Goal: Task Accomplishment & Management: Complete application form

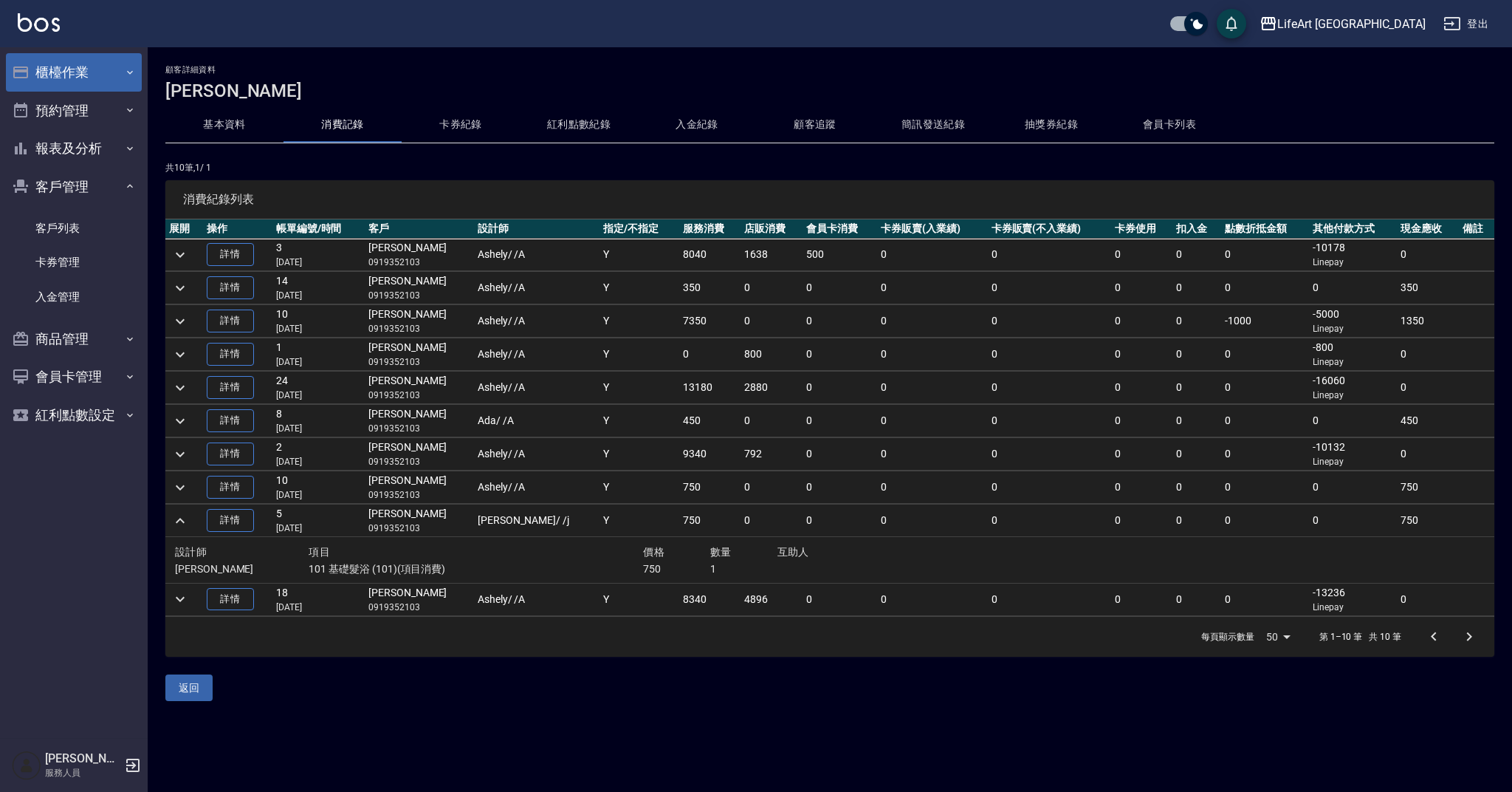
drag, startPoint x: 0, startPoint y: 0, endPoint x: 76, endPoint y: 73, distance: 105.4
click at [76, 73] on button "櫃檯作業" at bounding box center [73, 73] width 135 height 38
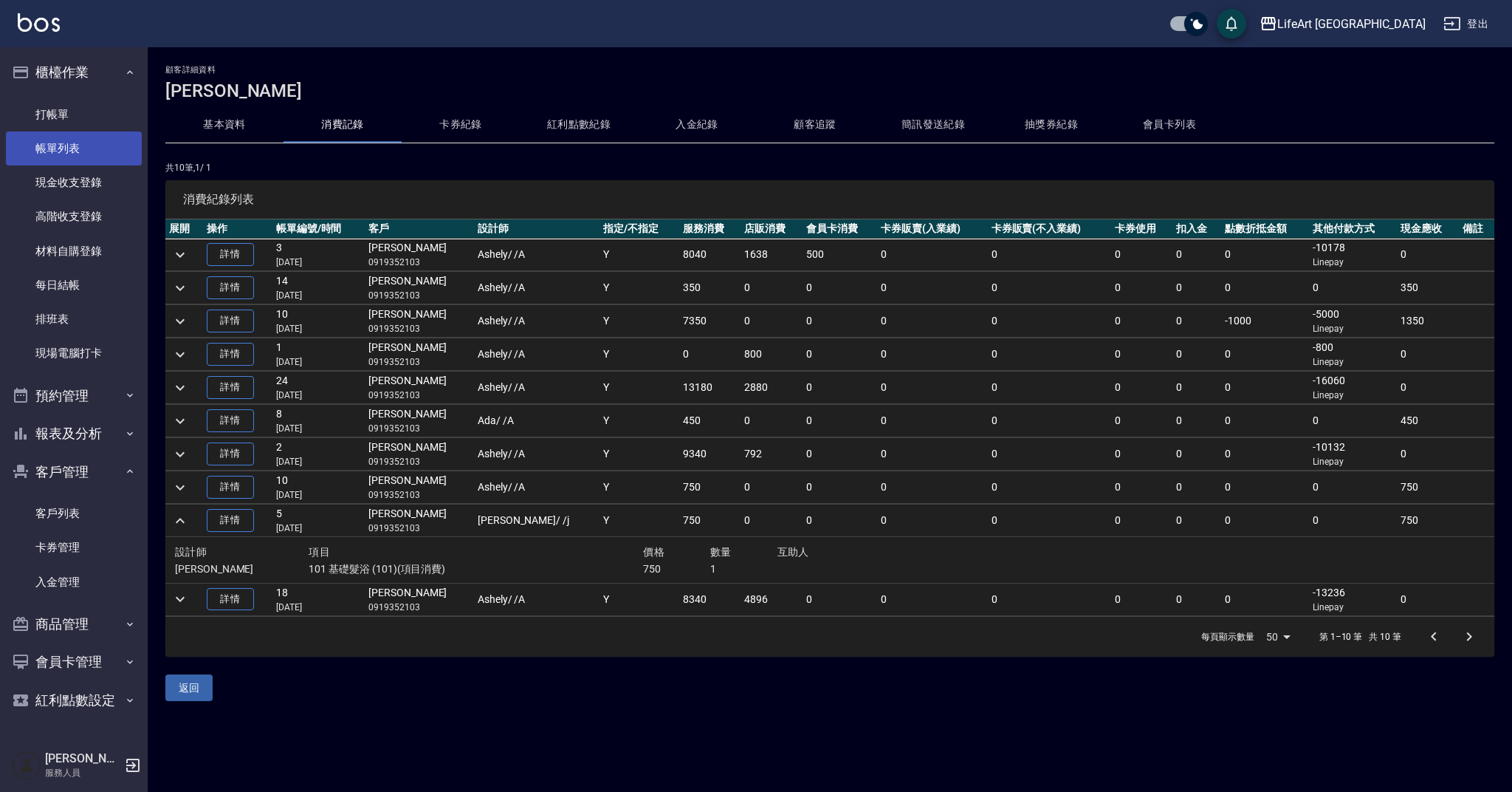
click at [71, 140] on link "帳單列表" at bounding box center [73, 149] width 135 height 34
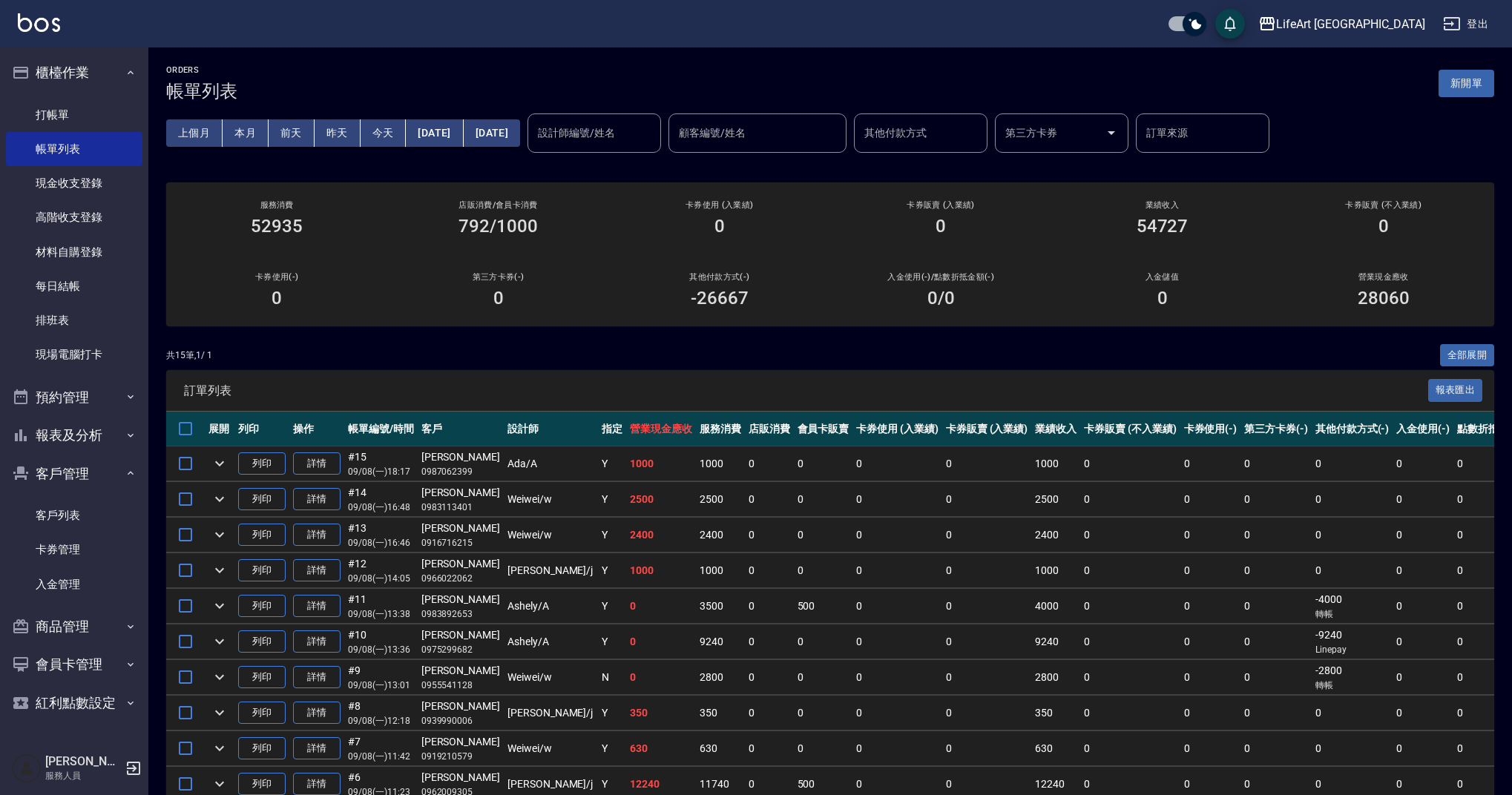
click at [1475, 82] on button "新開單" at bounding box center [1466, 83] width 56 height 28
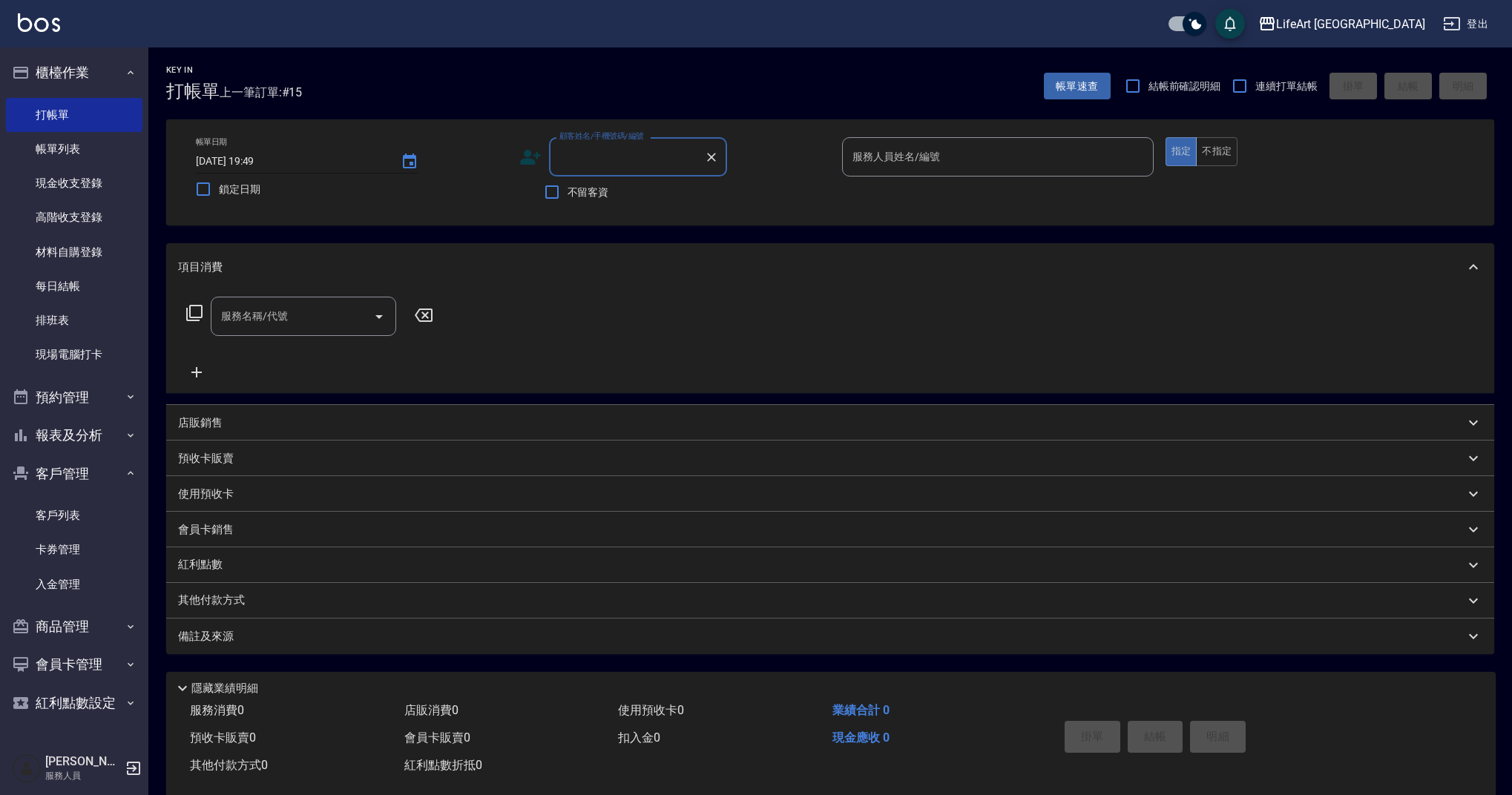
click at [288, 163] on input "[DATE] 19:49" at bounding box center [290, 162] width 190 height 25
click at [414, 158] on icon "Choose date, selected date is 2025-09-08" at bounding box center [409, 160] width 13 height 14
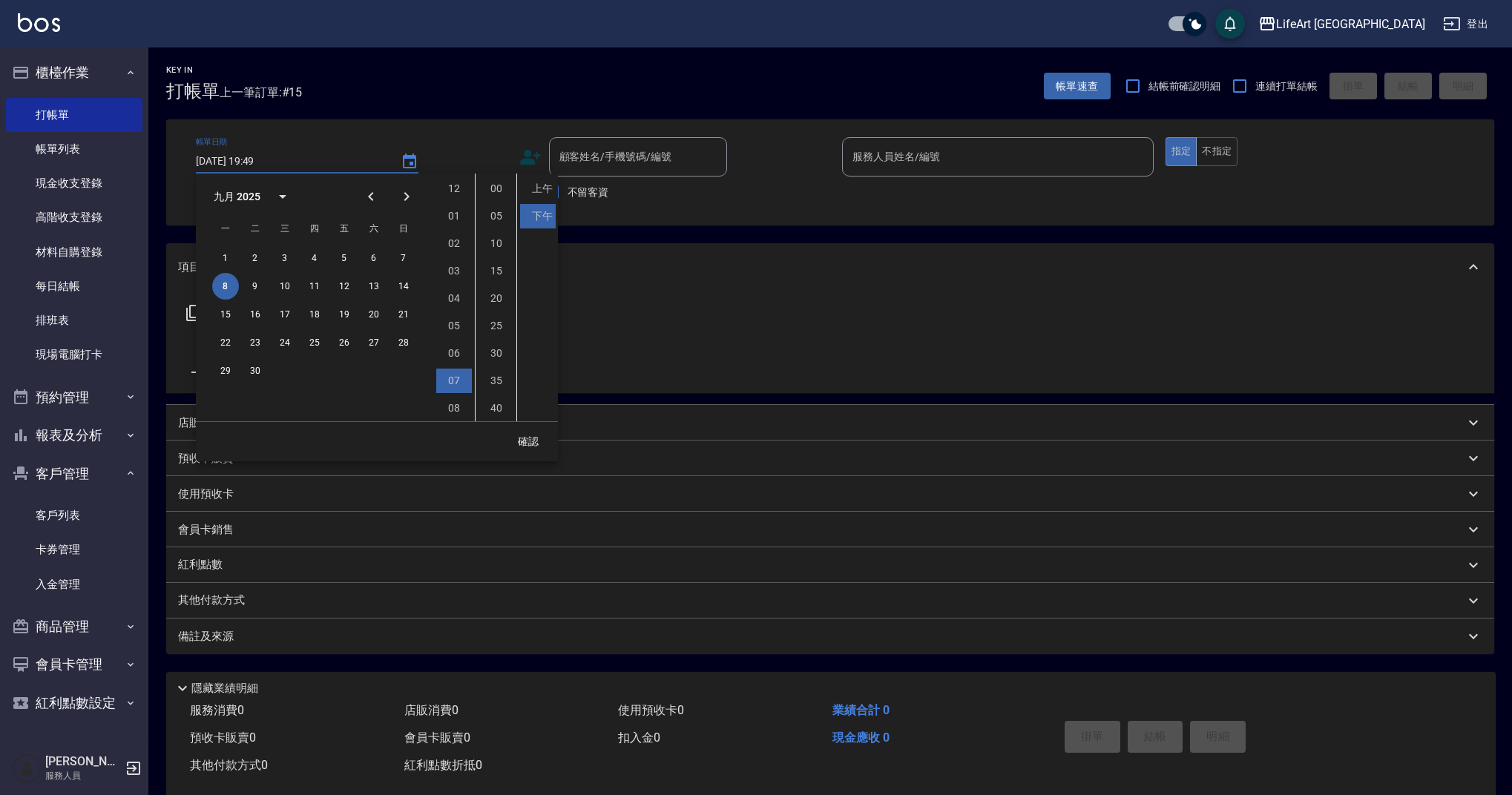
scroll to position [83, 0]
click at [249, 284] on button "9" at bounding box center [255, 286] width 27 height 27
type input "[DATE] 19:49"
click at [535, 439] on button "確認" at bounding box center [528, 442] width 48 height 28
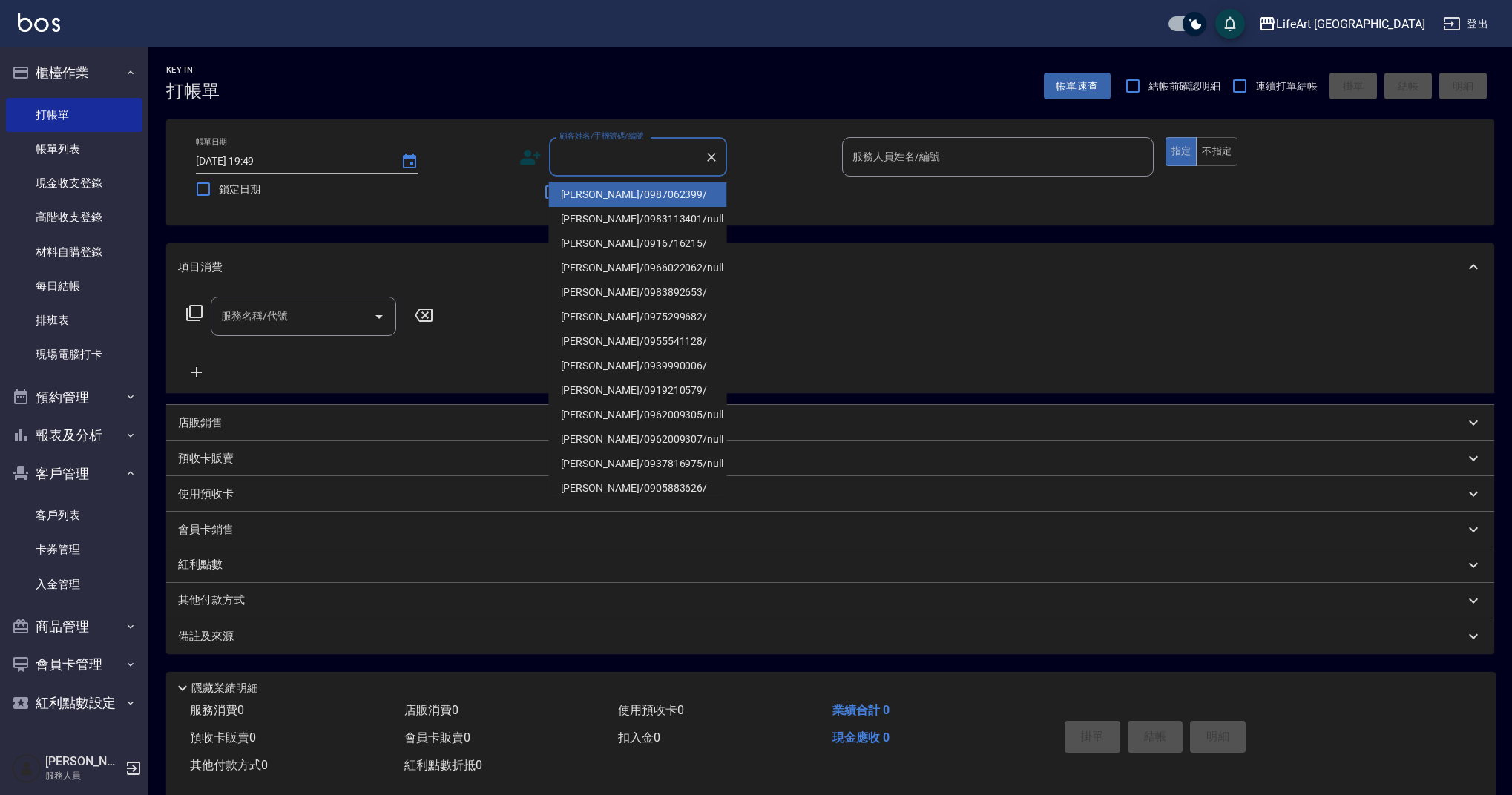
click at [614, 149] on div "顧客姓名/手機號碼/編號 顧客姓名/手機號碼/編號" at bounding box center [638, 156] width 178 height 39
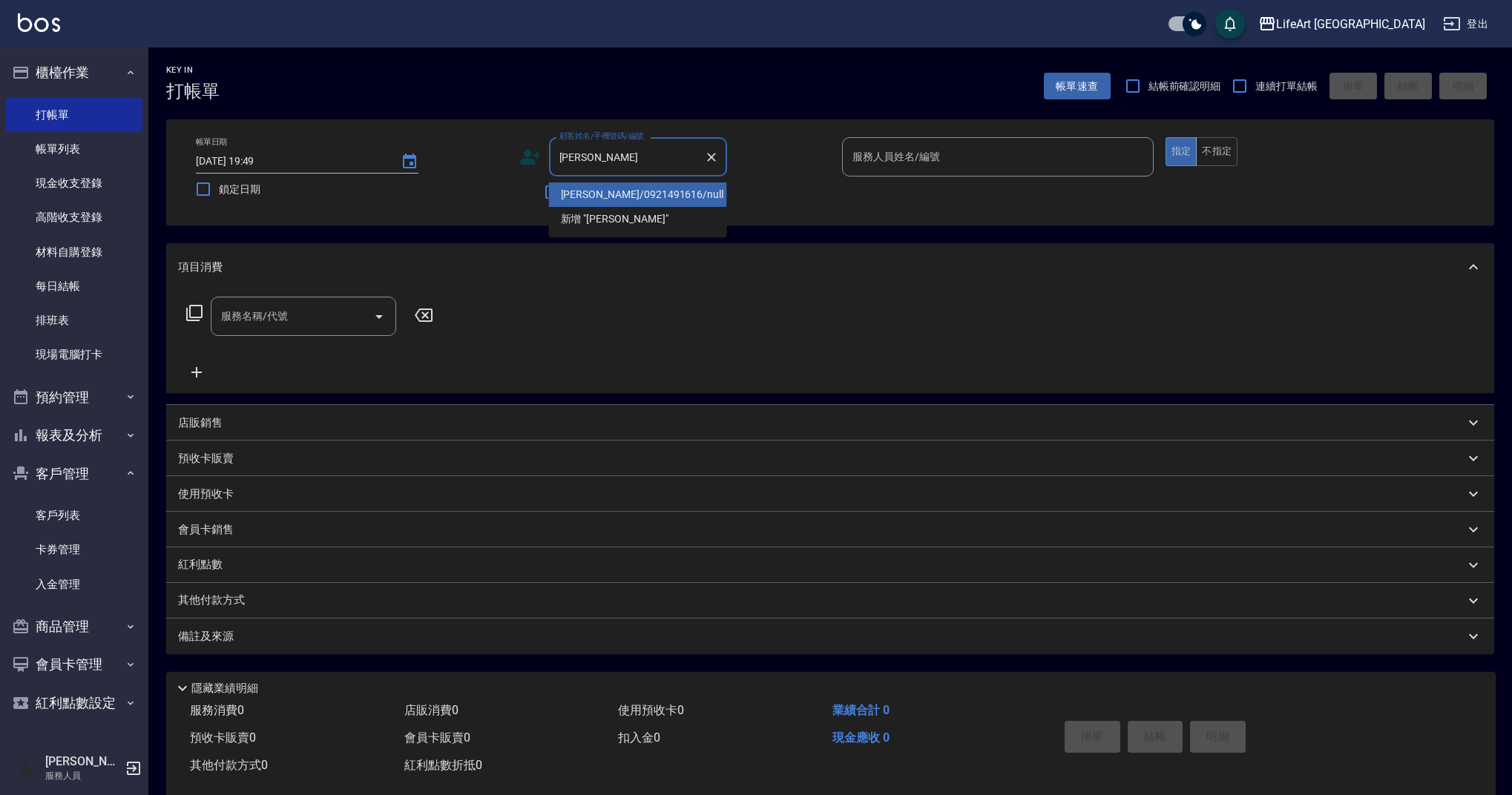
drag, startPoint x: 606, startPoint y: 193, endPoint x: 900, endPoint y: 140, distance: 298.7
click at [606, 193] on li "[PERSON_NAME]/0921491616/null" at bounding box center [638, 194] width 178 height 25
type input "[PERSON_NAME]/0921491616/null"
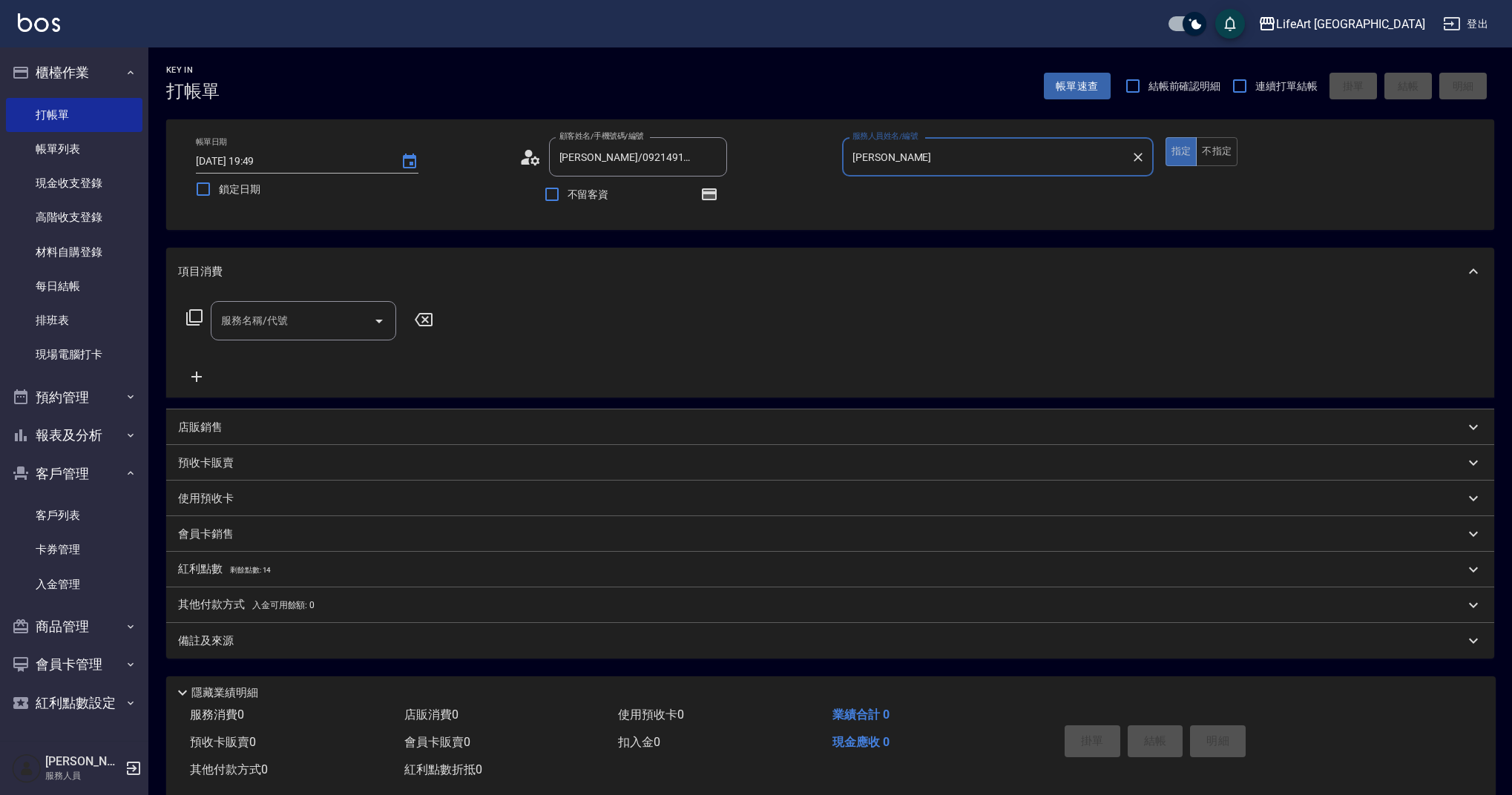
type input "[PERSON_NAME]"
click at [705, 195] on icon "button" at bounding box center [709, 193] width 11 height 9
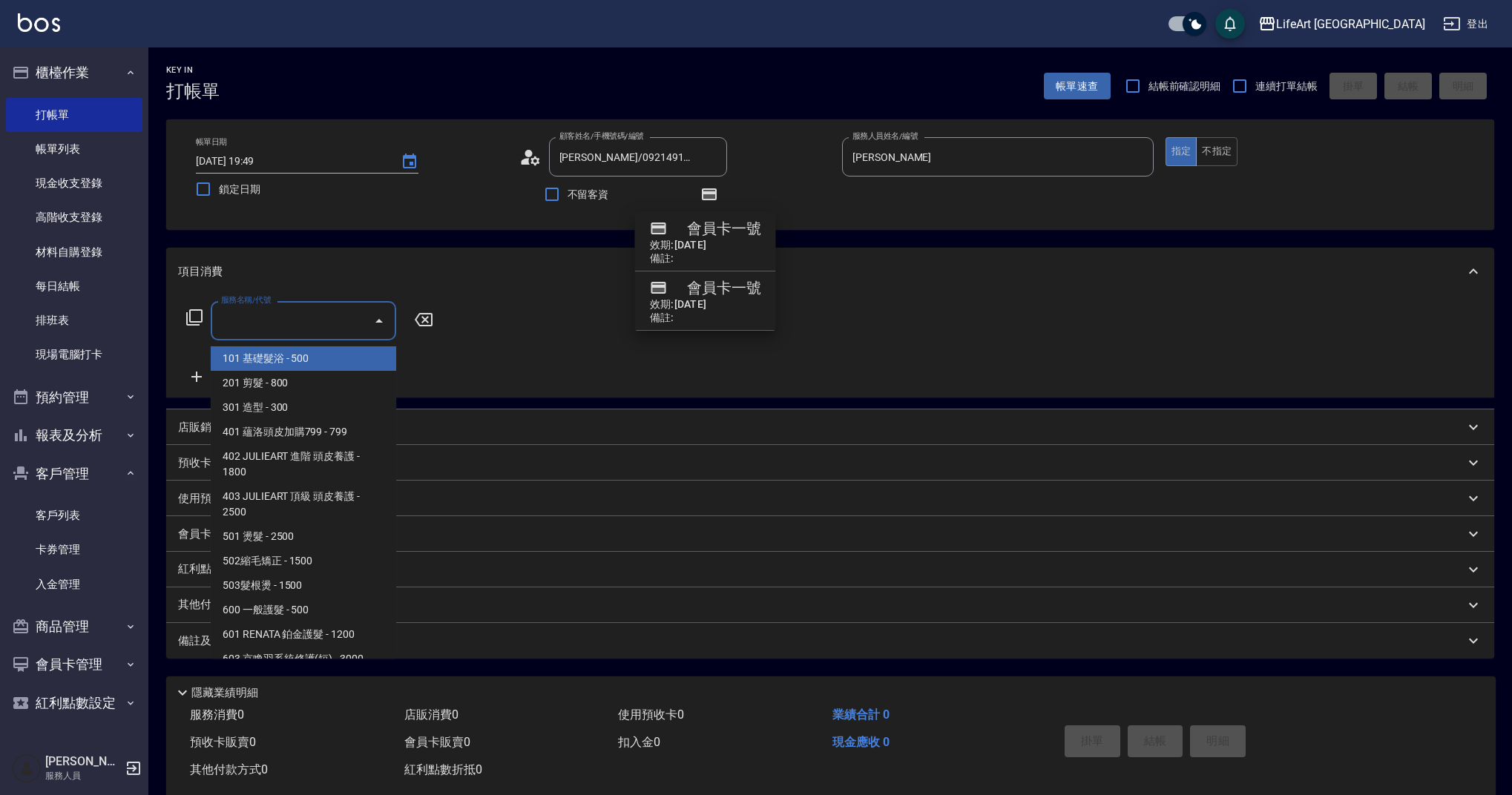
click at [290, 324] on input "服務名稱/代號" at bounding box center [292, 320] width 149 height 26
click at [278, 380] on span "201 剪髮 - 800" at bounding box center [304, 383] width 186 height 25
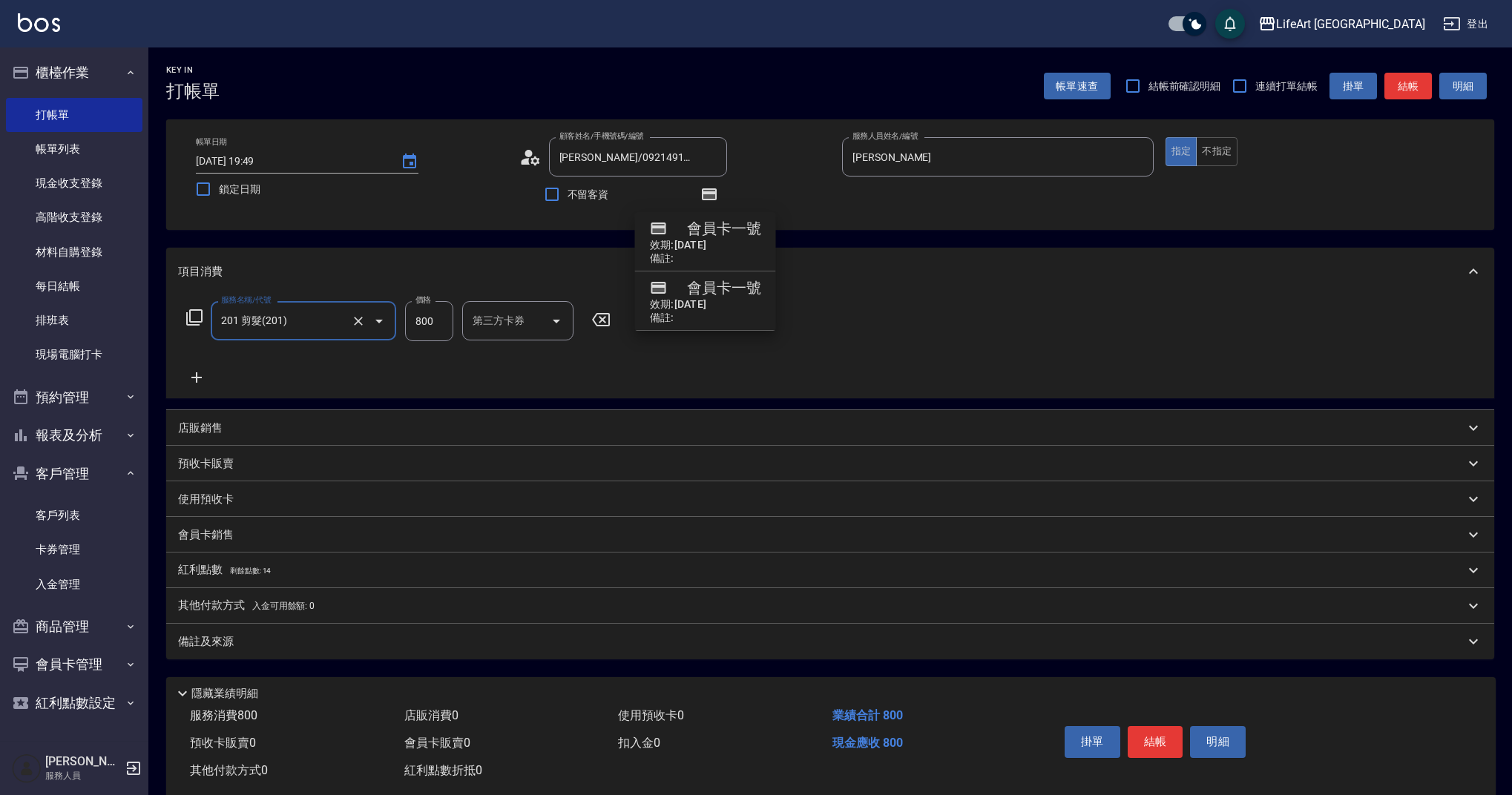
type input "201 剪髮(201)"
drag, startPoint x: 441, startPoint y: 314, endPoint x: 411, endPoint y: 322, distance: 31.0
click at [411, 322] on input "800" at bounding box center [429, 321] width 48 height 40
type input "900"
click at [232, 578] on p "紅利點數 剩餘點數: 14" at bounding box center [224, 570] width 93 height 16
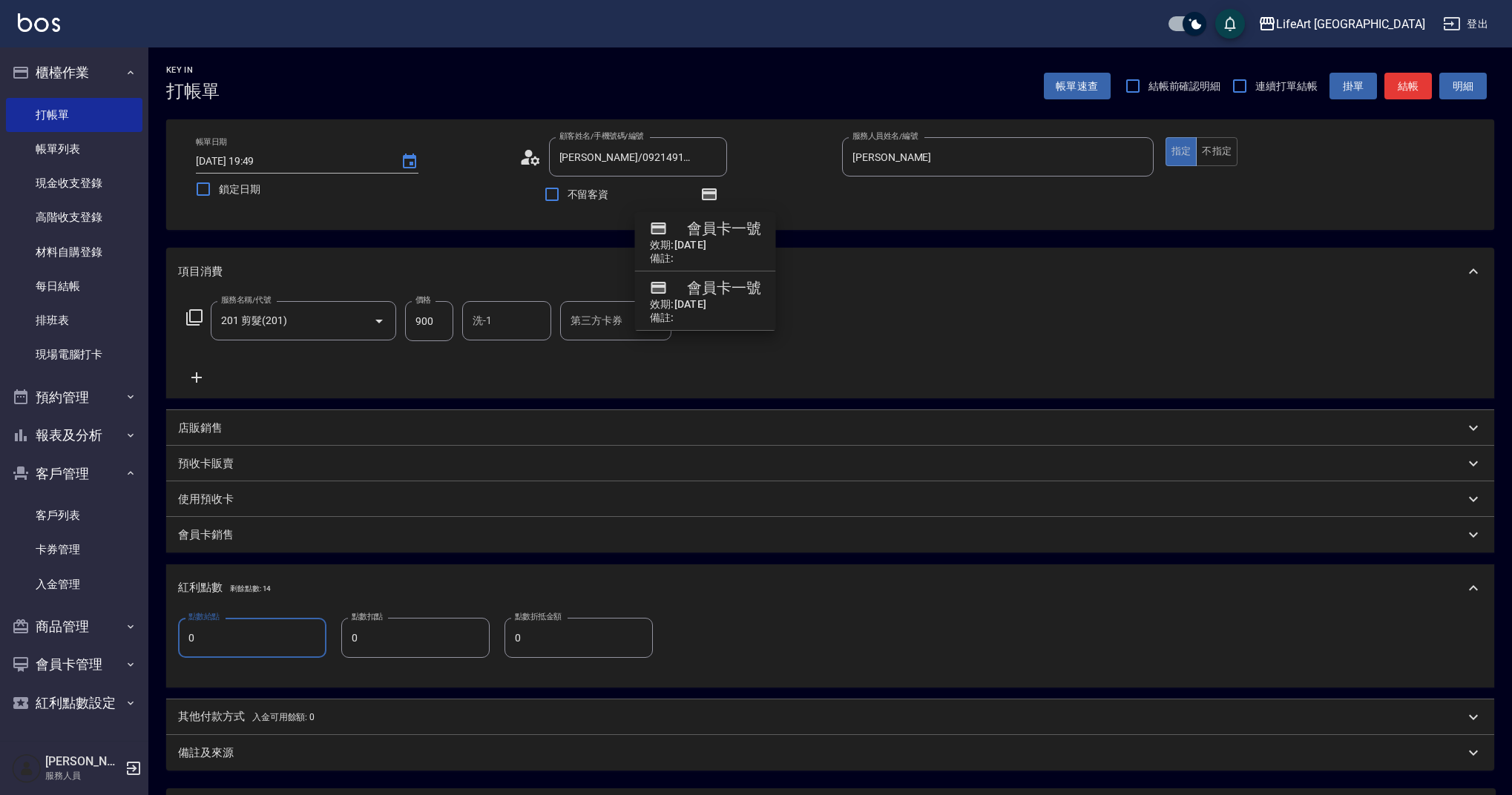
drag, startPoint x: 210, startPoint y: 625, endPoint x: 165, endPoint y: 642, distance: 48.1
click at [165, 642] on div "Key In 打帳單 帳單速查 結帳前確認明細 連續打單結帳 掛單 結帳 明細 帳單日期 [DATE] 19:49 鎖定日期 顧客姓名/手機號碼/編號 [PE…" at bounding box center [830, 489] width 1363 height 884
drag, startPoint x: 212, startPoint y: 631, endPoint x: 237, endPoint y: 627, distance: 25.3
click at [237, 627] on input "0" at bounding box center [252, 638] width 149 height 40
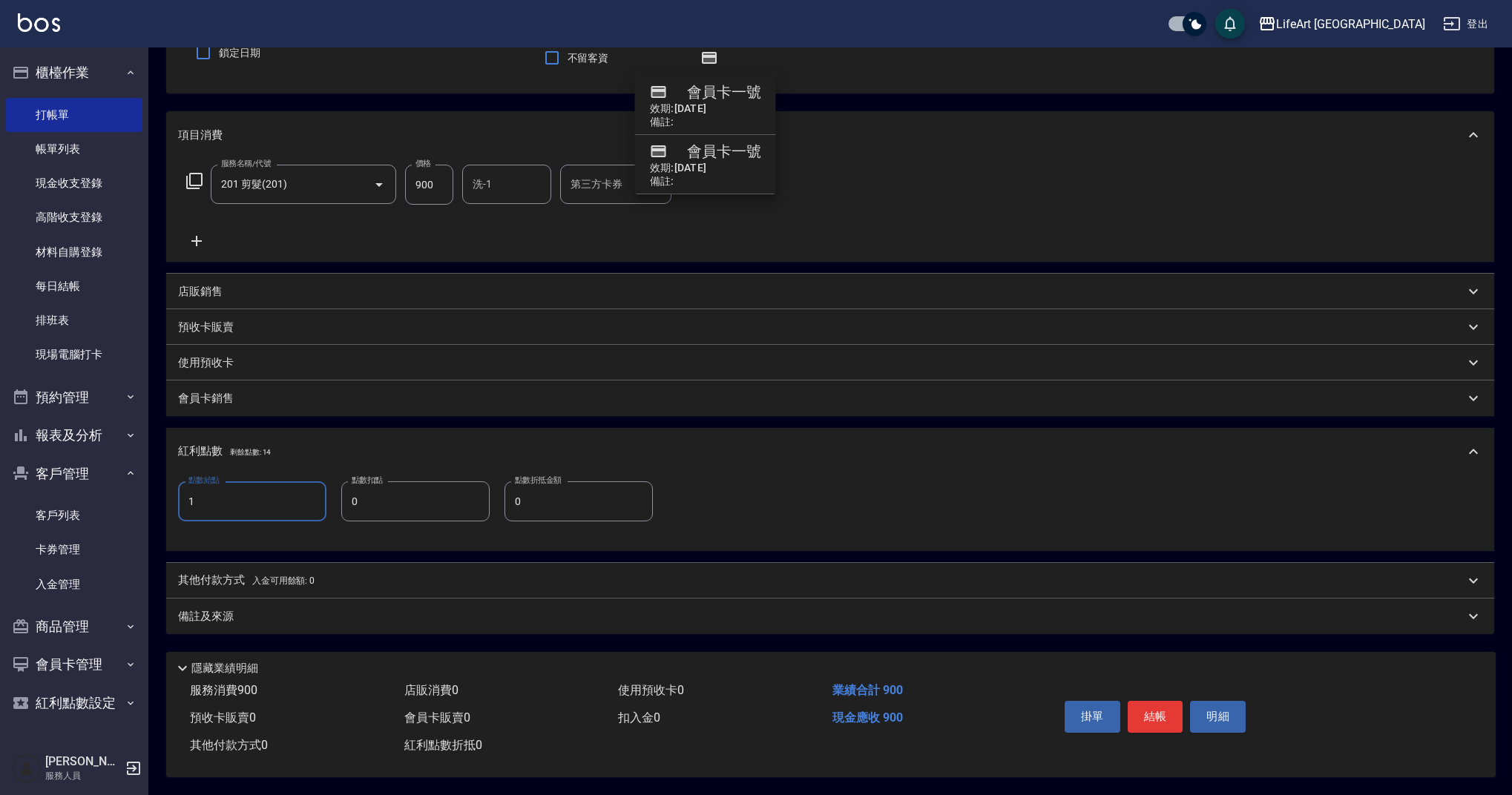
type input "1"
click at [419, 609] on div "備註及來源" at bounding box center [821, 617] width 1286 height 15
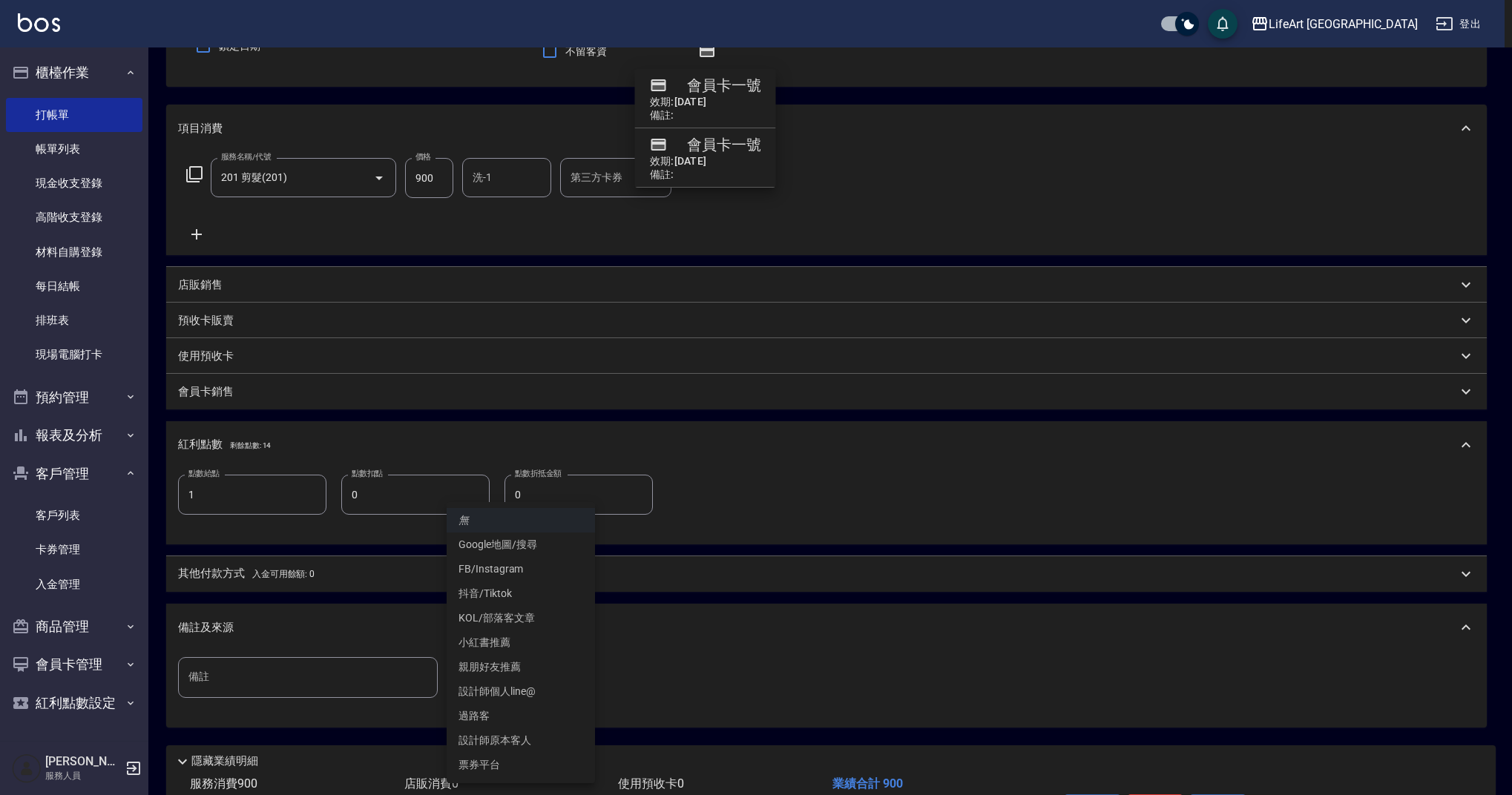
click at [504, 671] on body "LifeArt 蘆洲 登出 櫃檯作業 打帳單 帳單列表 現金收支登錄 高階收支登錄 材料自購登錄 每日結帳 排班表 現場電腦打卡 預約管理 預約管理 單日預約…" at bounding box center [756, 373] width 1512 height 1032
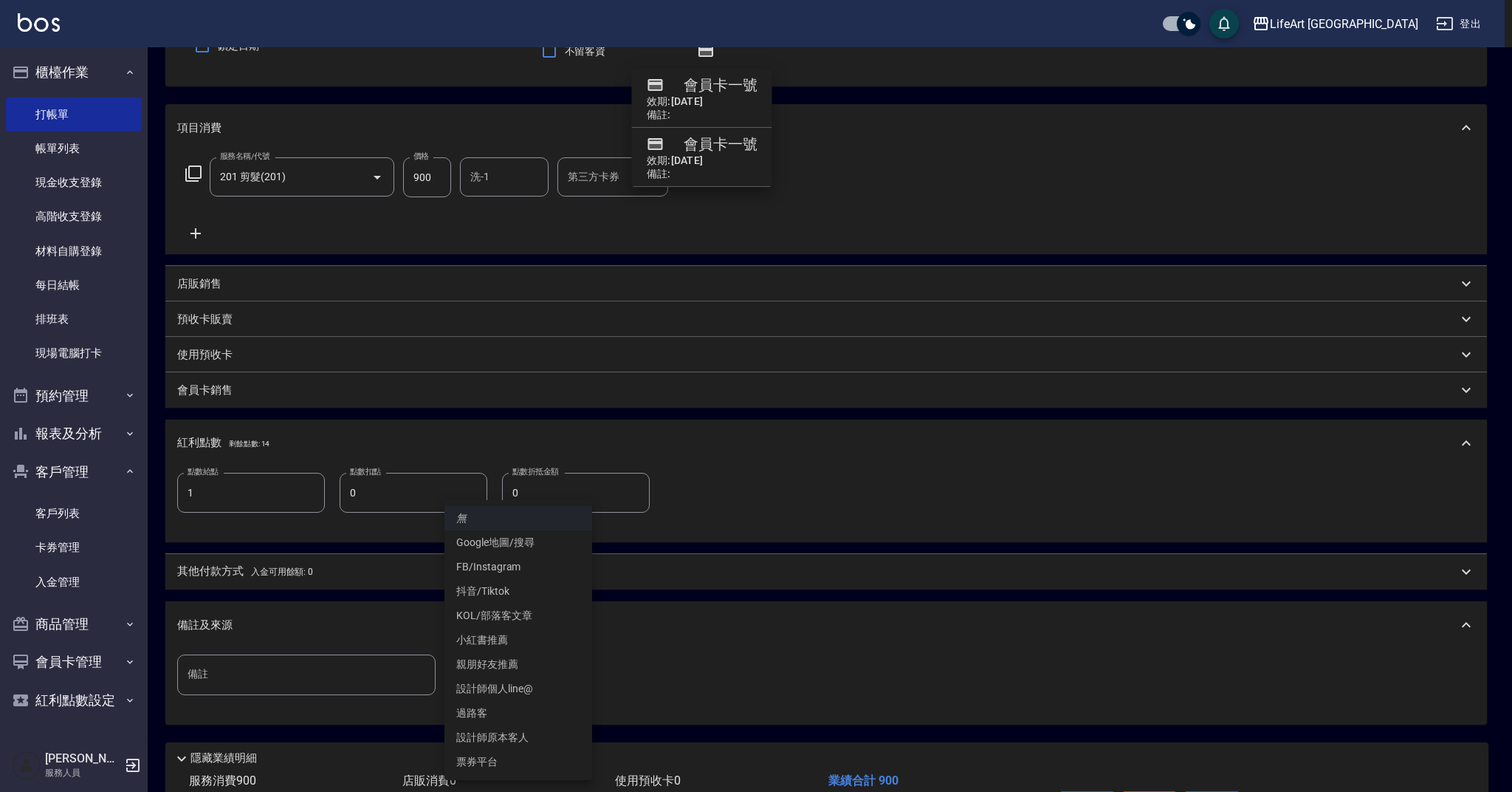
click at [518, 738] on li "設計師原本客人" at bounding box center [518, 738] width 148 height 25
type input "設計師原本客人"
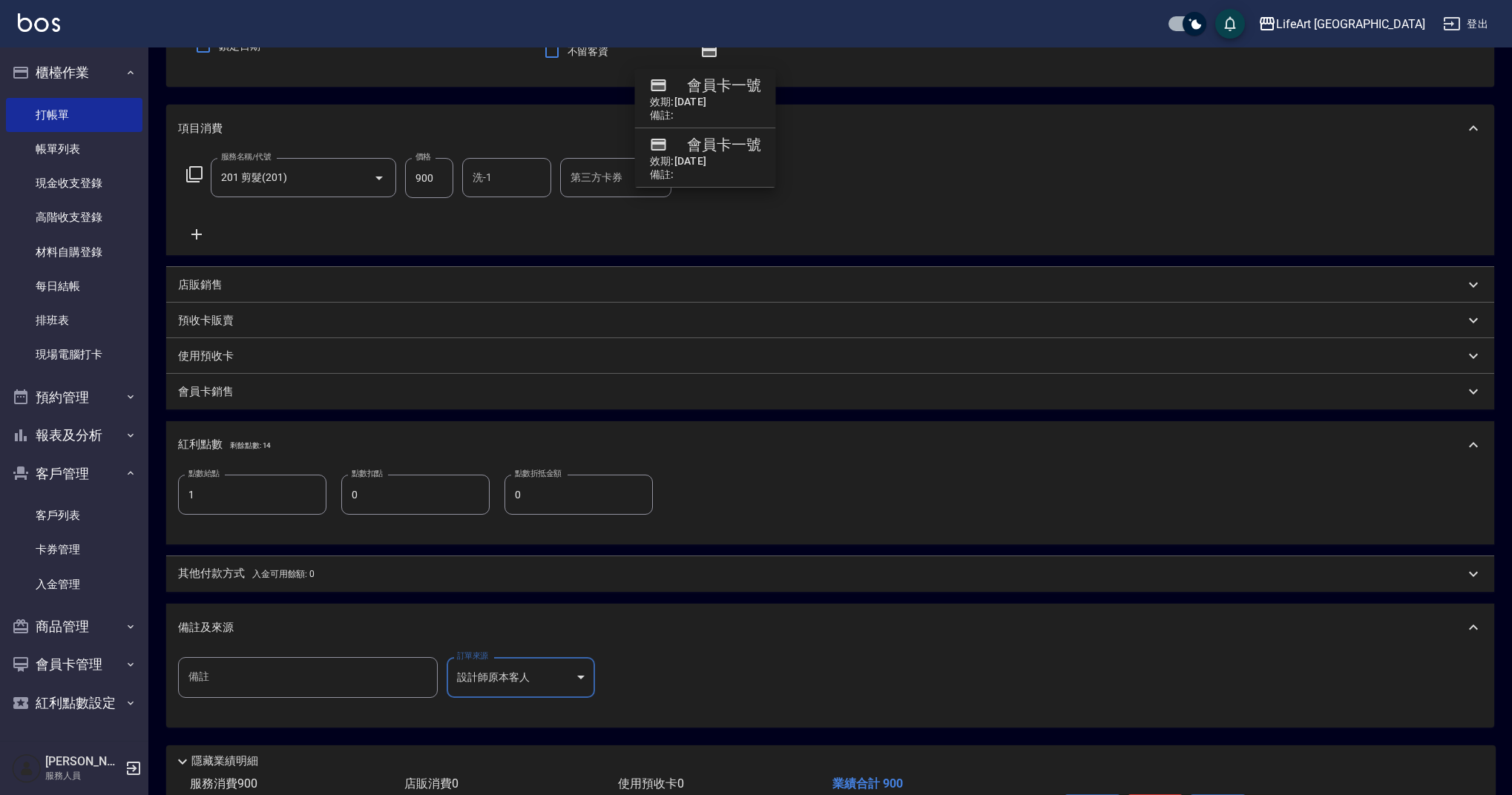
scroll to position [242, 0]
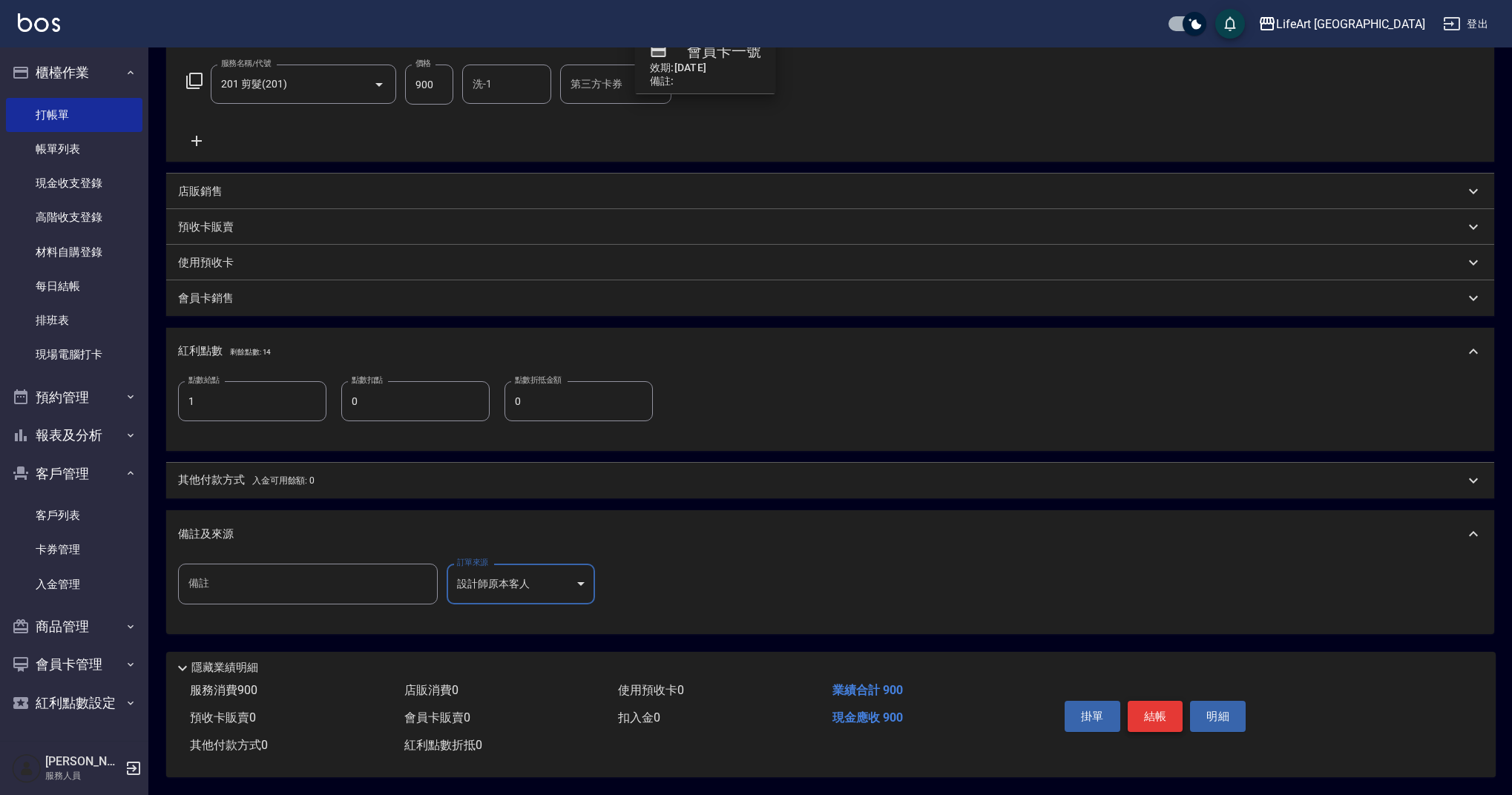
click at [1153, 705] on button "結帳" at bounding box center [1156, 716] width 56 height 32
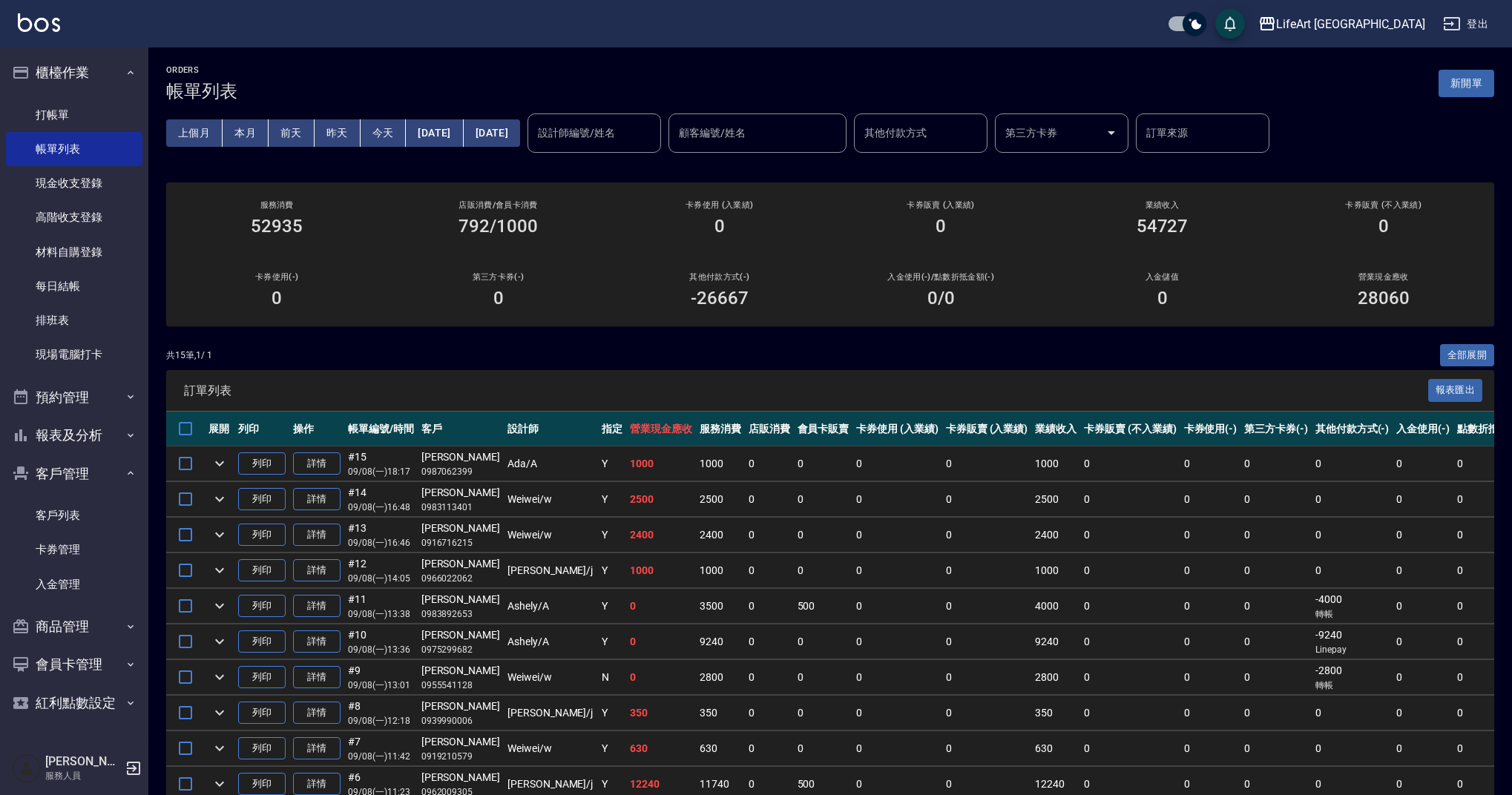
click at [606, 351] on div "共 15 筆, 1 / 1 全部展開" at bounding box center [830, 355] width 1328 height 23
click at [445, 141] on button "[DATE]" at bounding box center [434, 133] width 57 height 28
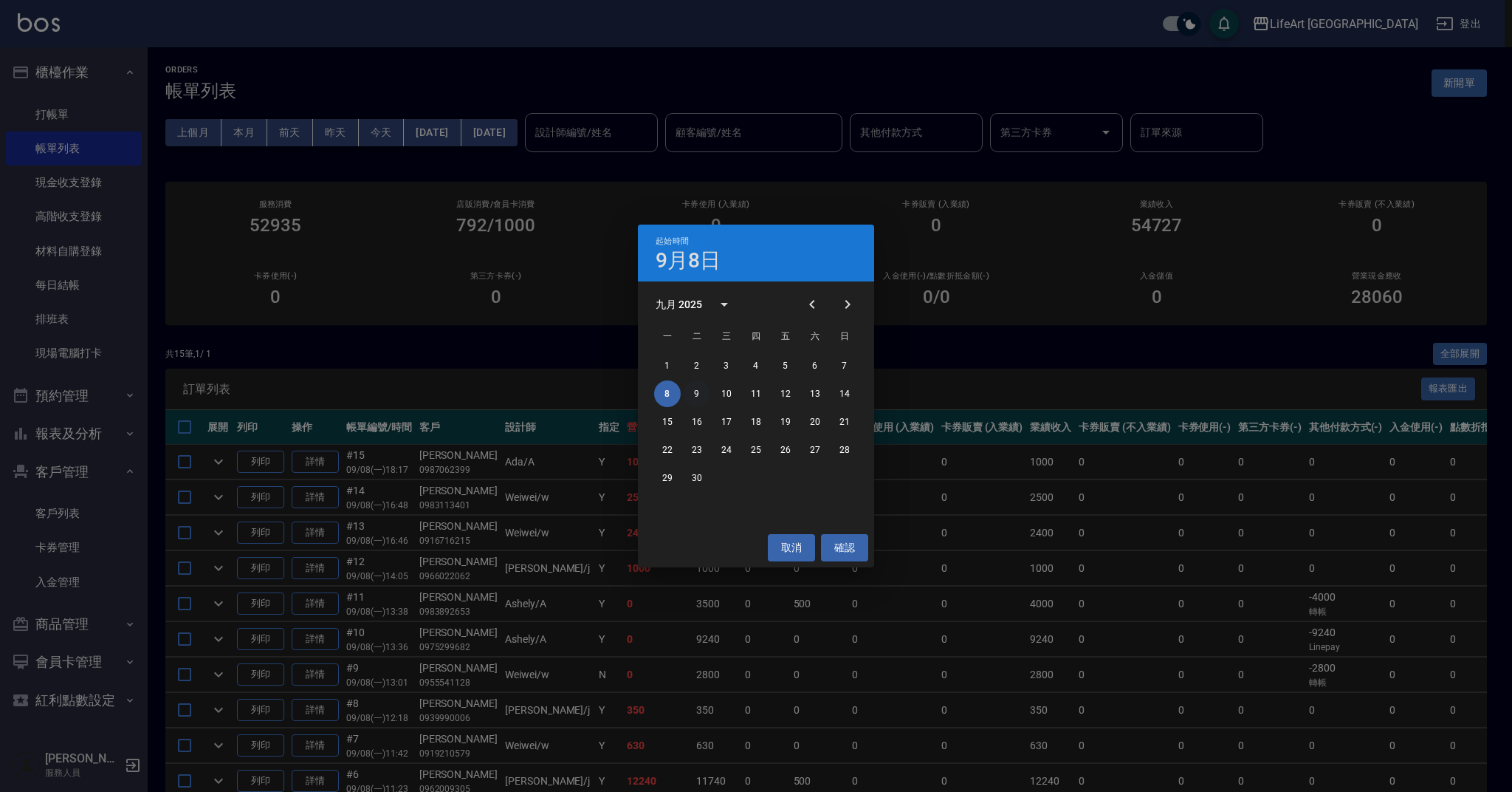
click at [695, 394] on button "9" at bounding box center [697, 394] width 27 height 27
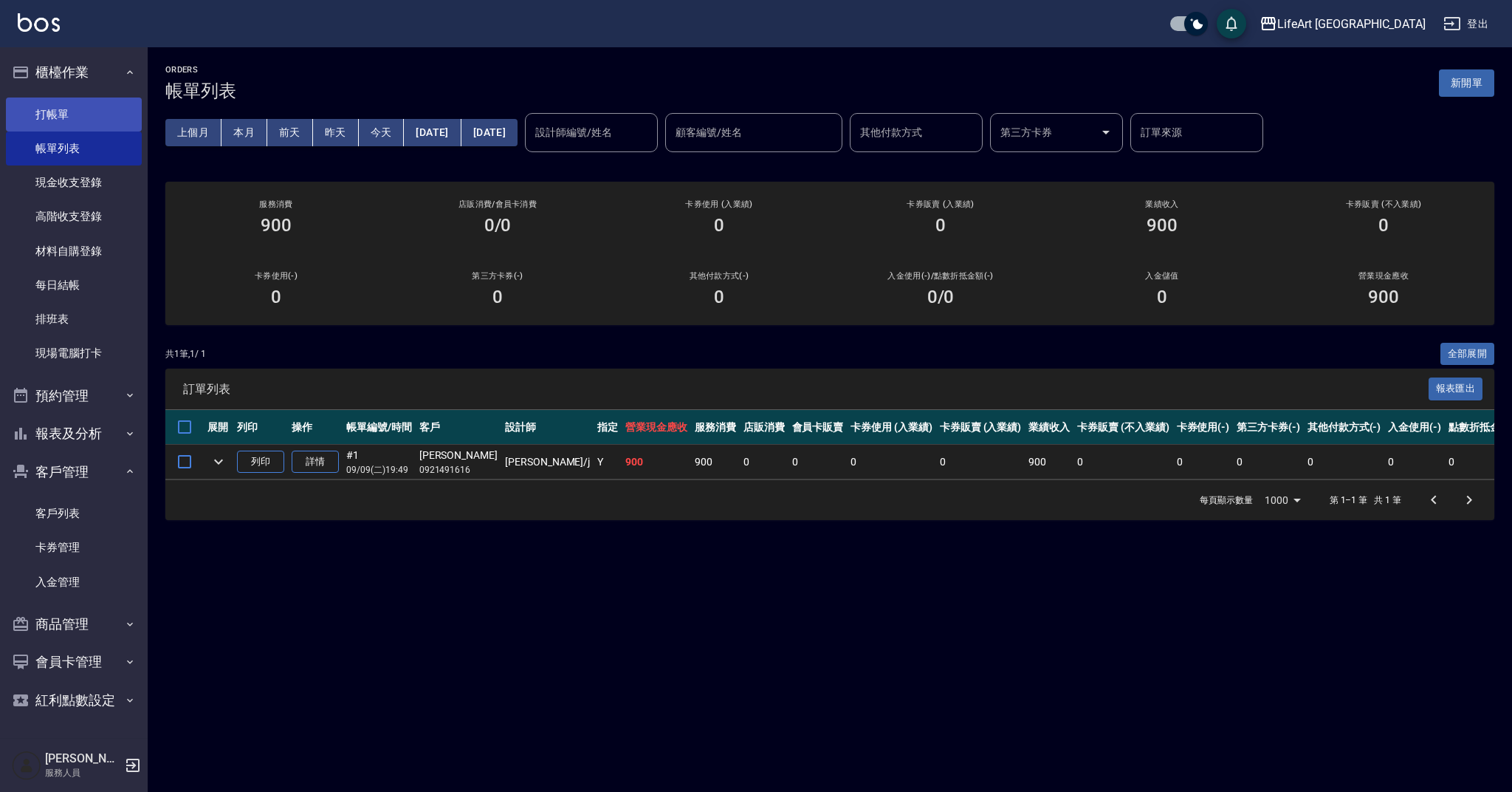
click at [62, 119] on link "打帳單" at bounding box center [73, 115] width 135 height 34
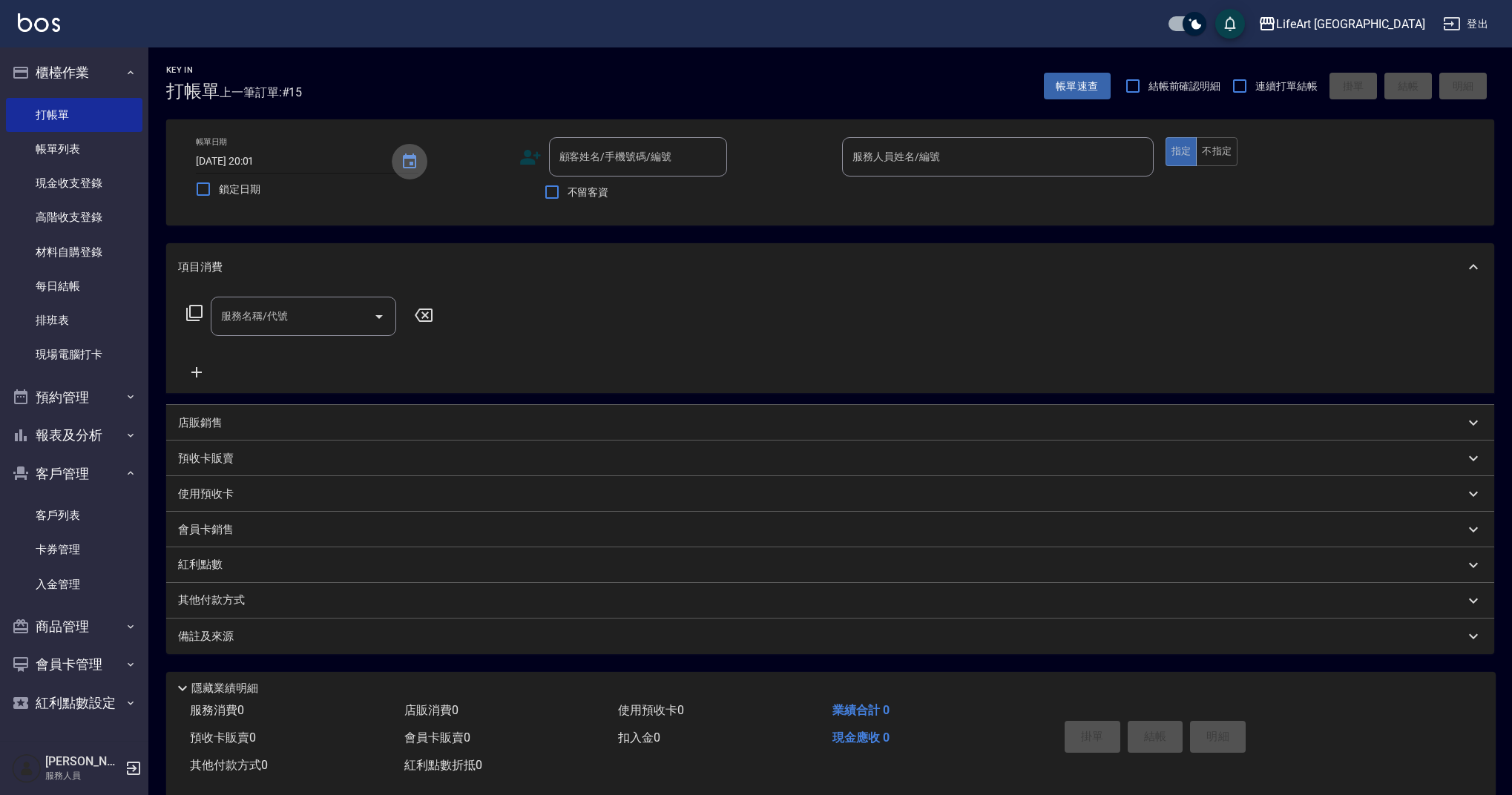
click at [409, 166] on icon "Choose date, selected date is 2025-09-08" at bounding box center [409, 161] width 18 height 18
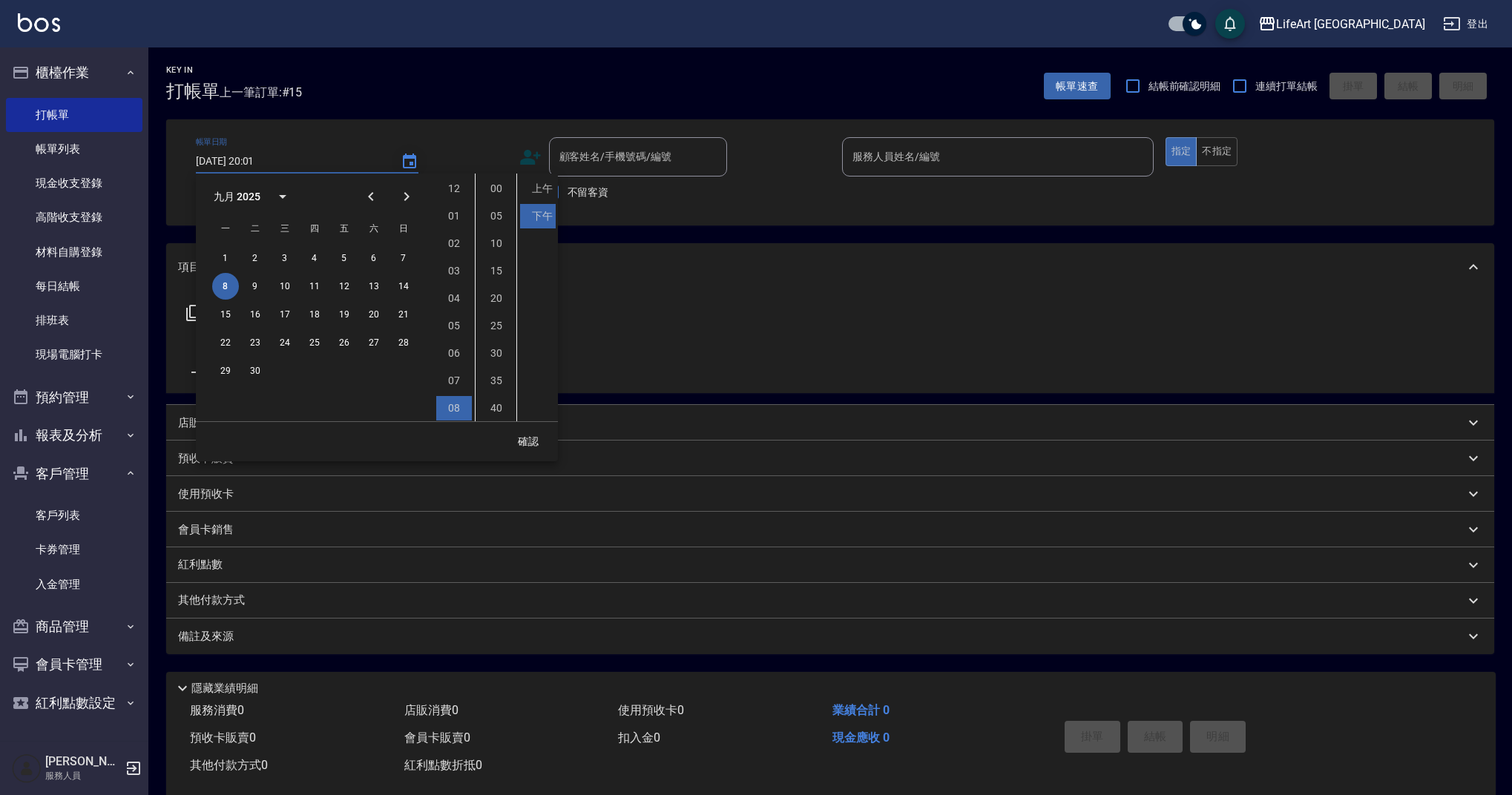
scroll to position [83, 0]
click at [257, 289] on button "9" at bounding box center [255, 286] width 27 height 27
type input "[DATE] 20:01"
click at [524, 443] on button "確認" at bounding box center [528, 442] width 48 height 28
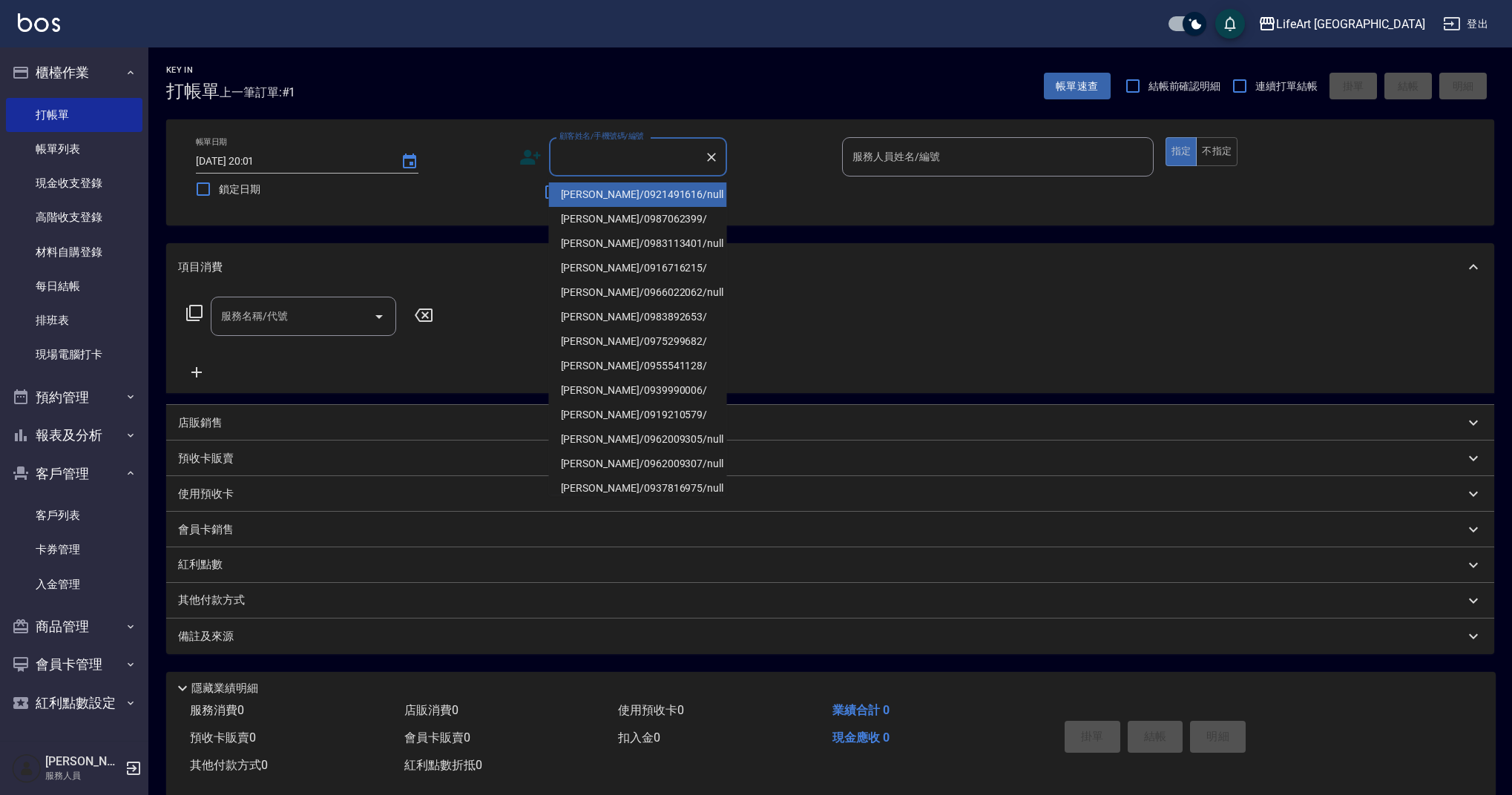
click at [636, 156] on input "顧客姓名/手機號碼/編號" at bounding box center [627, 156] width 143 height 26
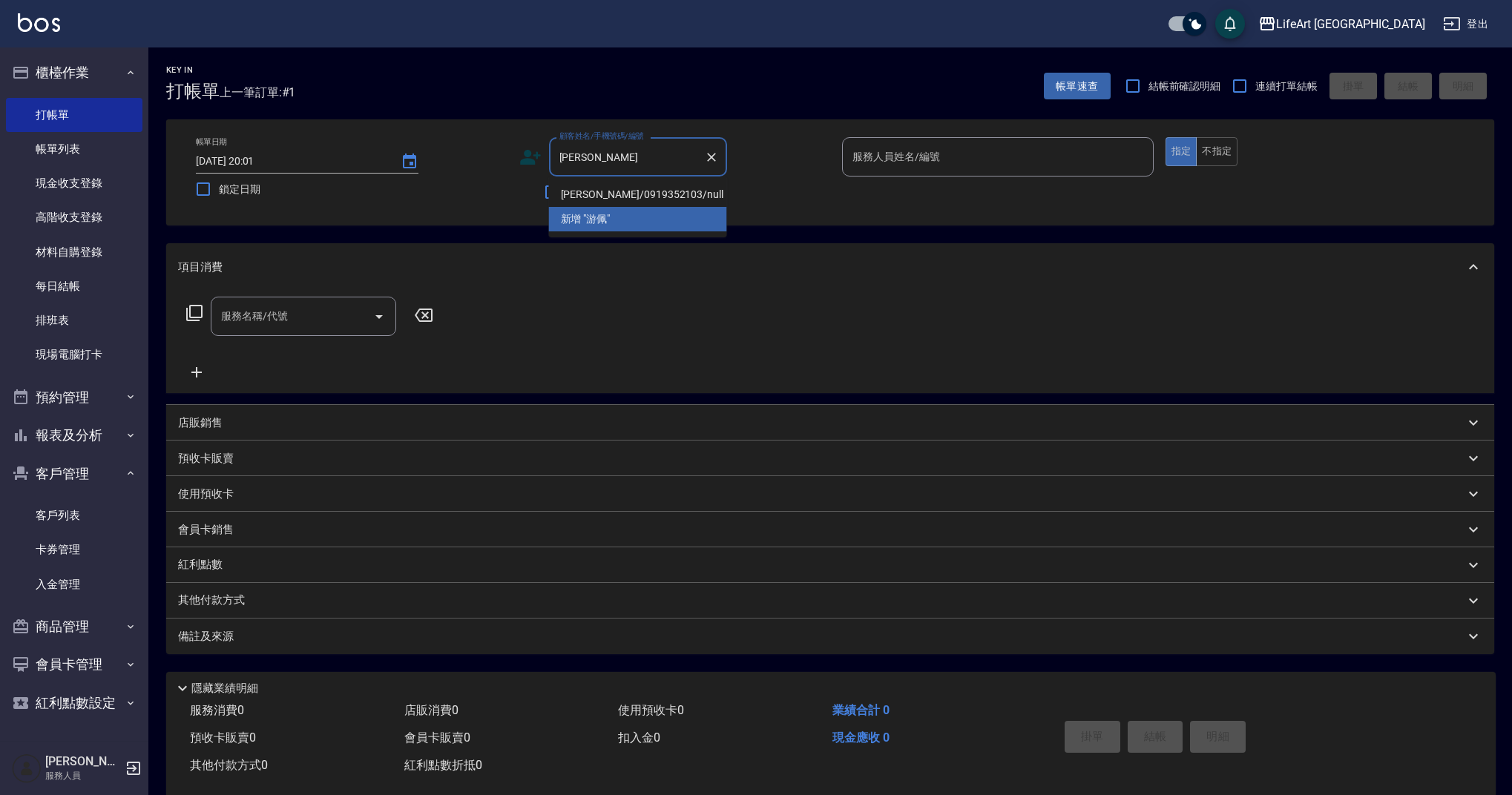
click at [606, 193] on li "[PERSON_NAME]/0919352103/null" at bounding box center [638, 194] width 178 height 25
type input "[PERSON_NAME]/0919352103/null"
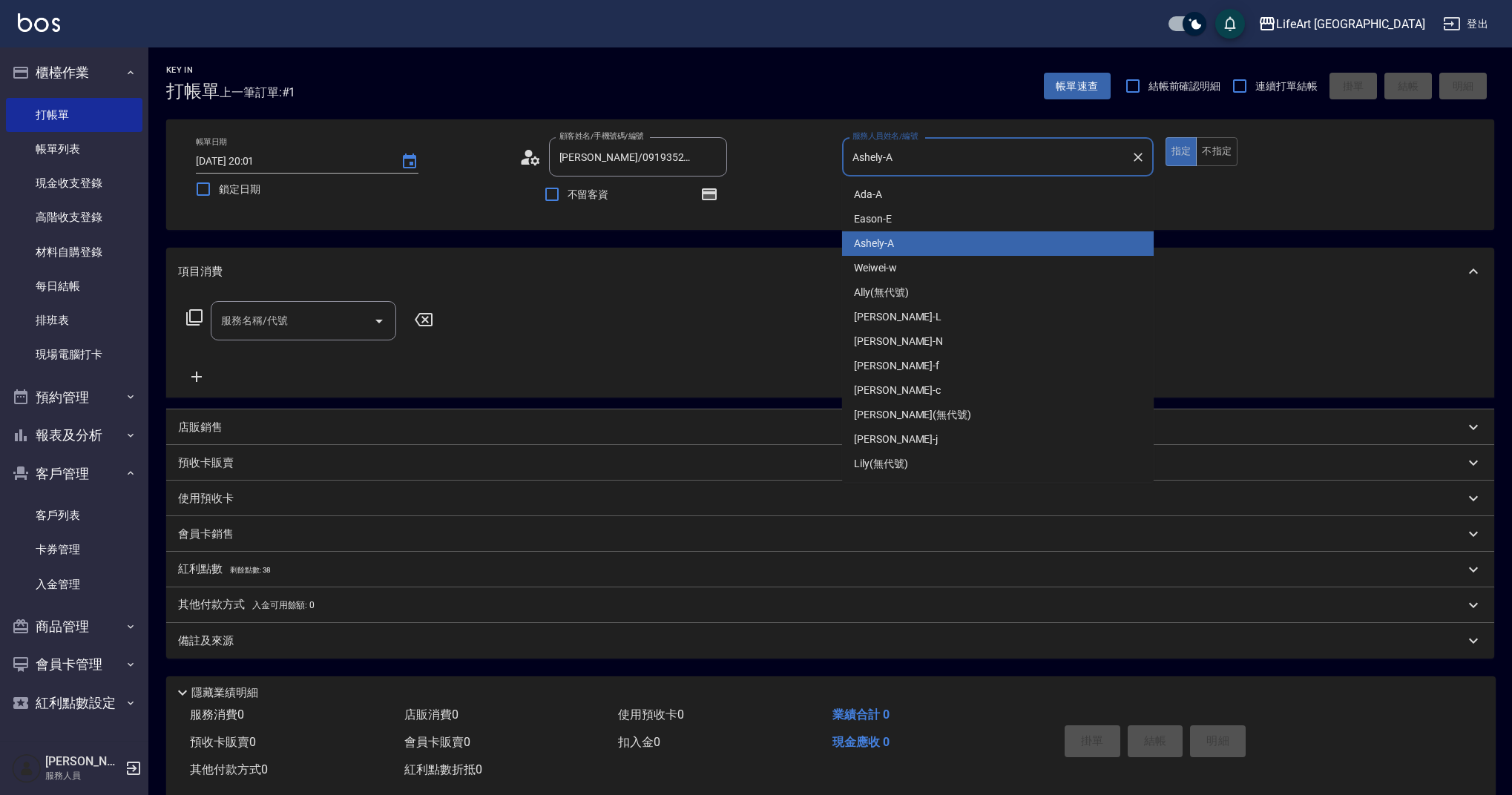
drag, startPoint x: 908, startPoint y: 155, endPoint x: 816, endPoint y: 156, distance: 92.0
click at [816, 156] on div "帳單日期 [DATE] 20:01 鎖定日期 顧客姓名/手機號碼/編號 [PERSON_NAME]/0919352103/null 顧客姓名/手機號碼/編號 …" at bounding box center [830, 174] width 1293 height 75
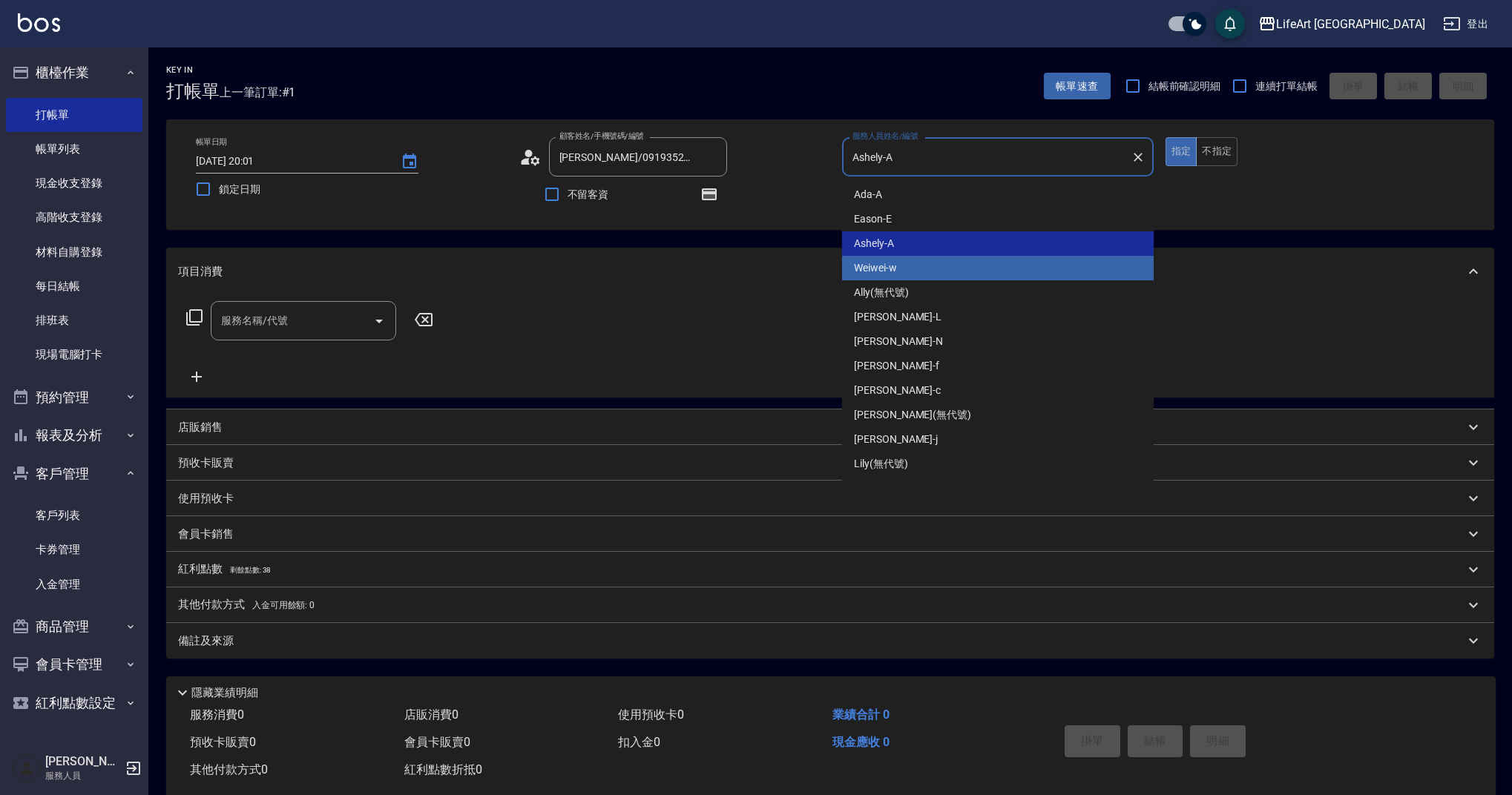
click at [933, 262] on div "Weiwei -w" at bounding box center [997, 268] width 311 height 25
type input "Weiwei-w"
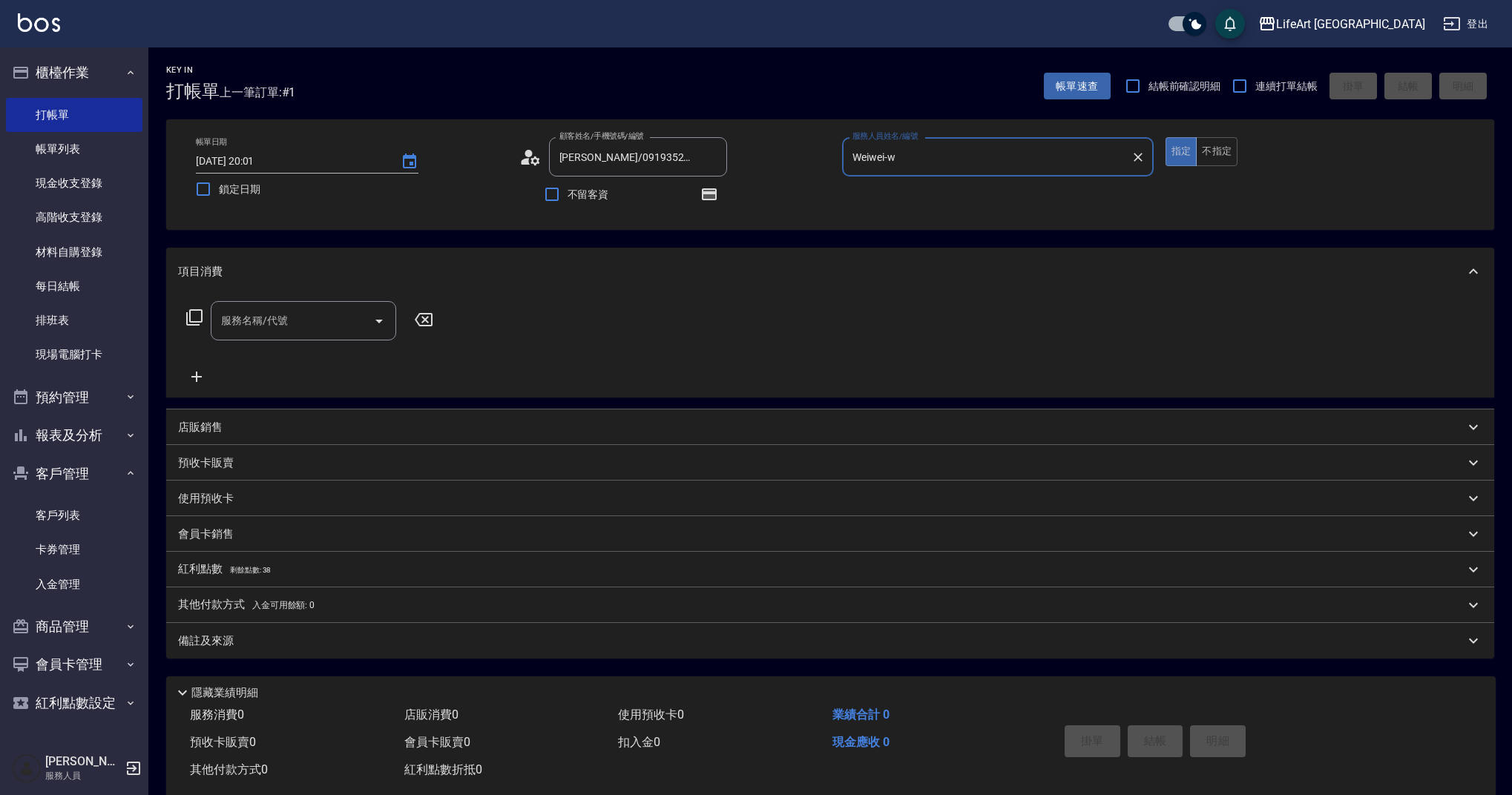
click at [251, 332] on input "服務名稱/代號" at bounding box center [292, 320] width 149 height 26
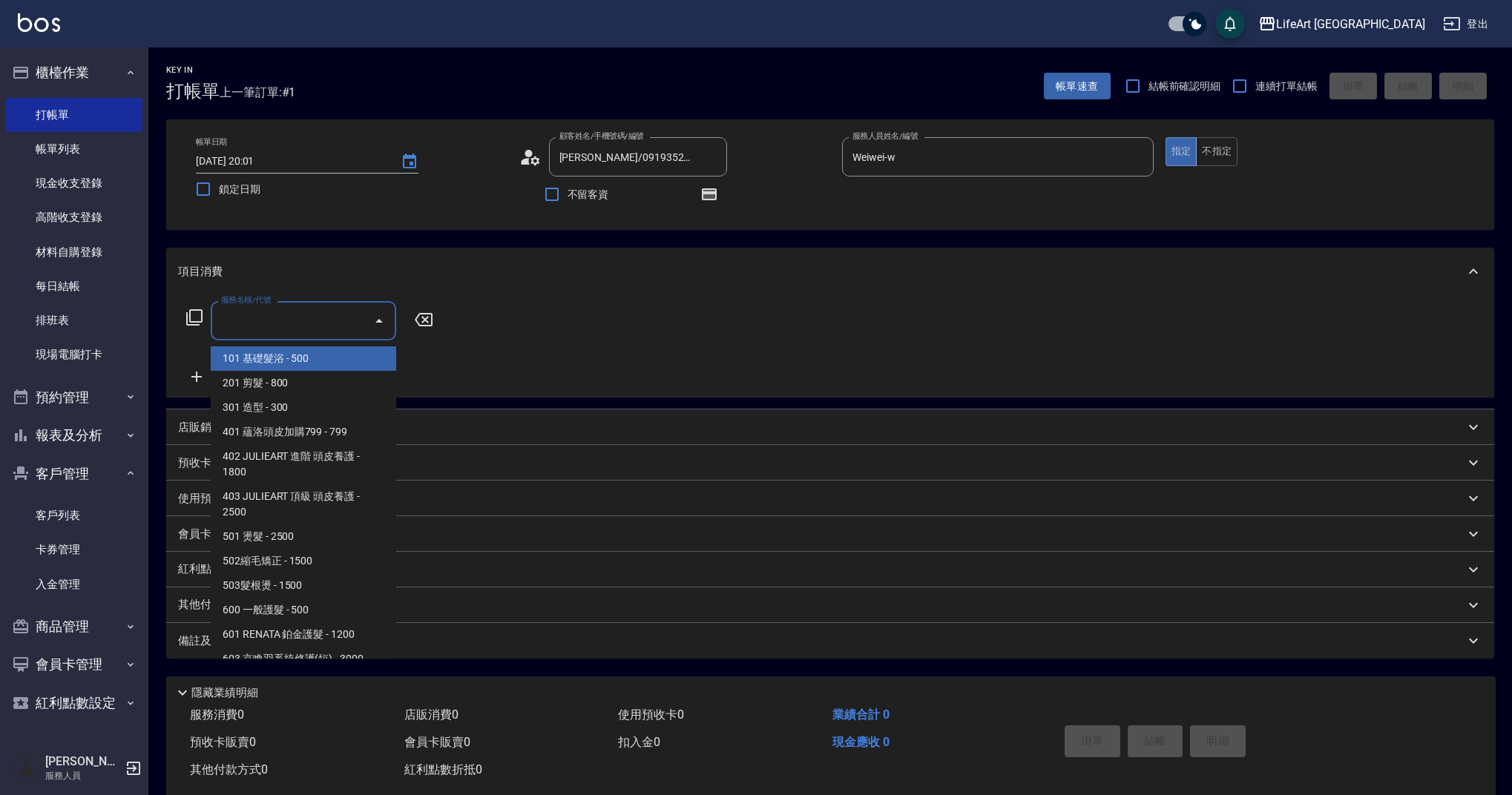
click at [264, 359] on span "101 基礎髮浴 - 500" at bounding box center [304, 359] width 186 height 25
type input "101 基礎髮浴 (101)"
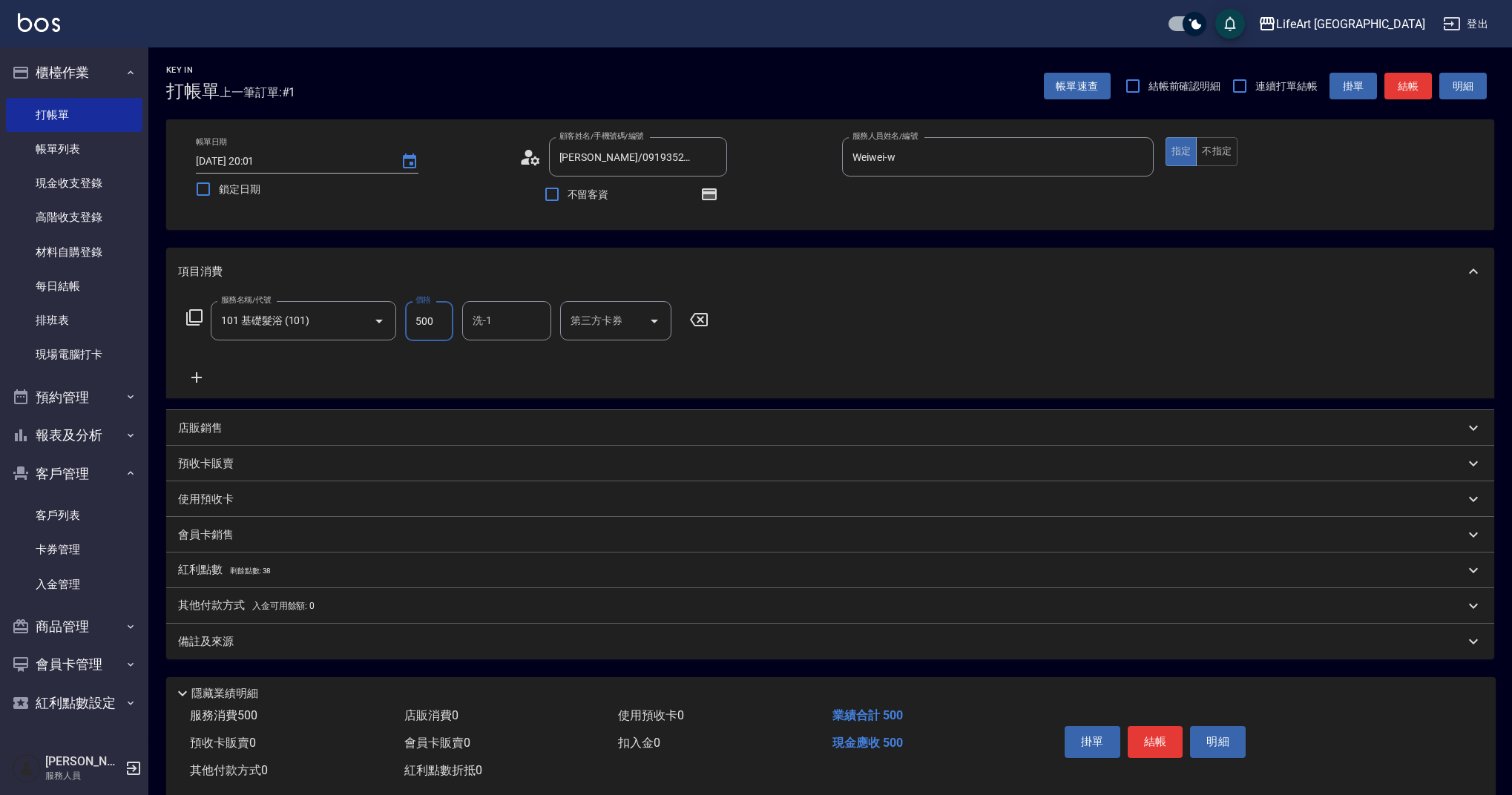
drag, startPoint x: 430, startPoint y: 318, endPoint x: 406, endPoint y: 315, distance: 24.2
click at [406, 315] on input "500" at bounding box center [429, 321] width 48 height 40
type input "750"
click at [712, 195] on icon "button" at bounding box center [709, 193] width 11 height 9
click at [315, 650] on div "備註及來源" at bounding box center [830, 641] width 1328 height 35
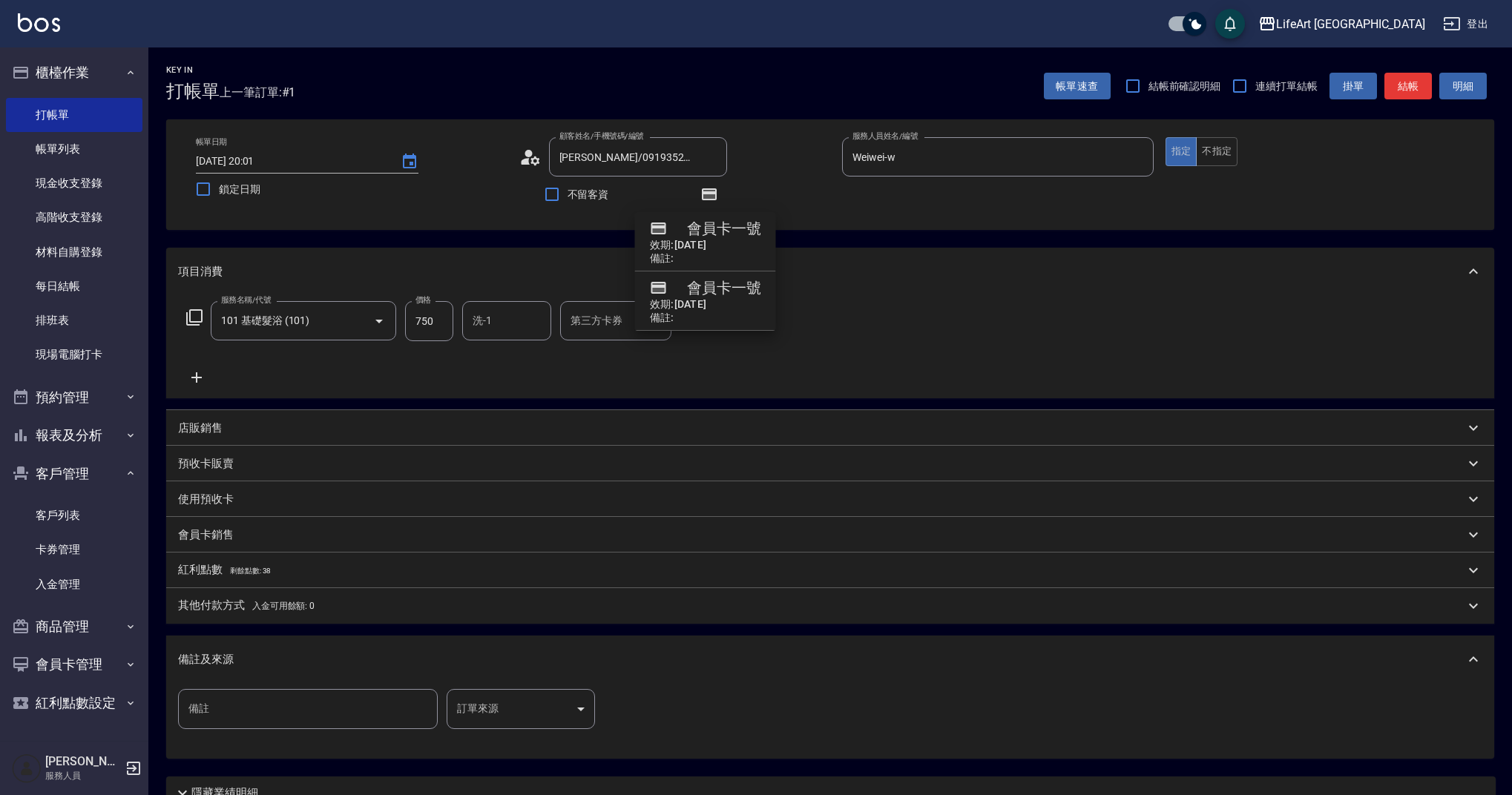
click at [219, 566] on p "紅利點數 剩餘點數: 38" at bounding box center [224, 570] width 93 height 16
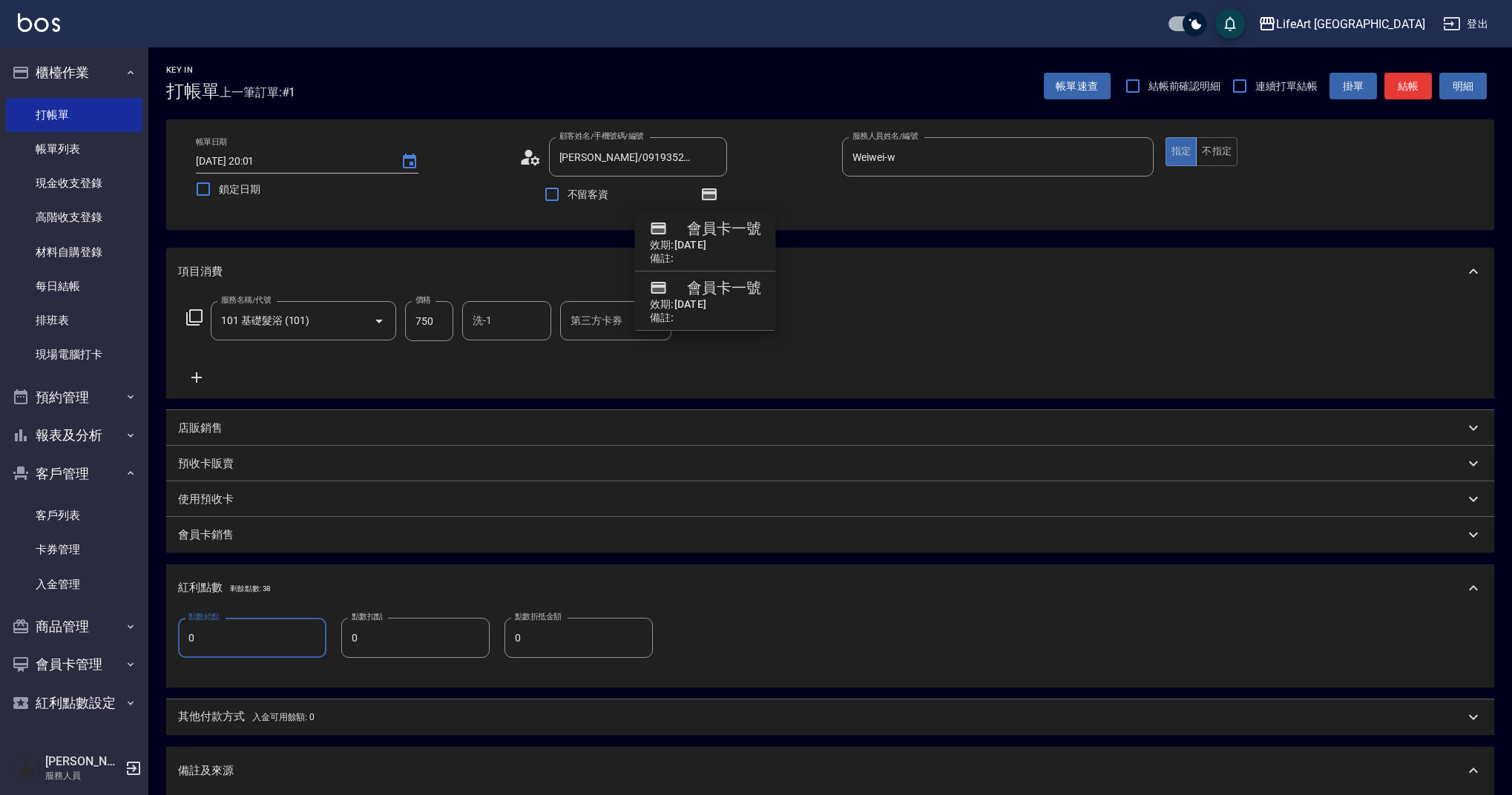
drag, startPoint x: 212, startPoint y: 642, endPoint x: 167, endPoint y: 640, distance: 45.0
click at [167, 640] on div "點數給點 0 點數給點 點數扣點 0 點數扣點 點數折抵金額 0 點數折抵金額" at bounding box center [830, 649] width 1328 height 76
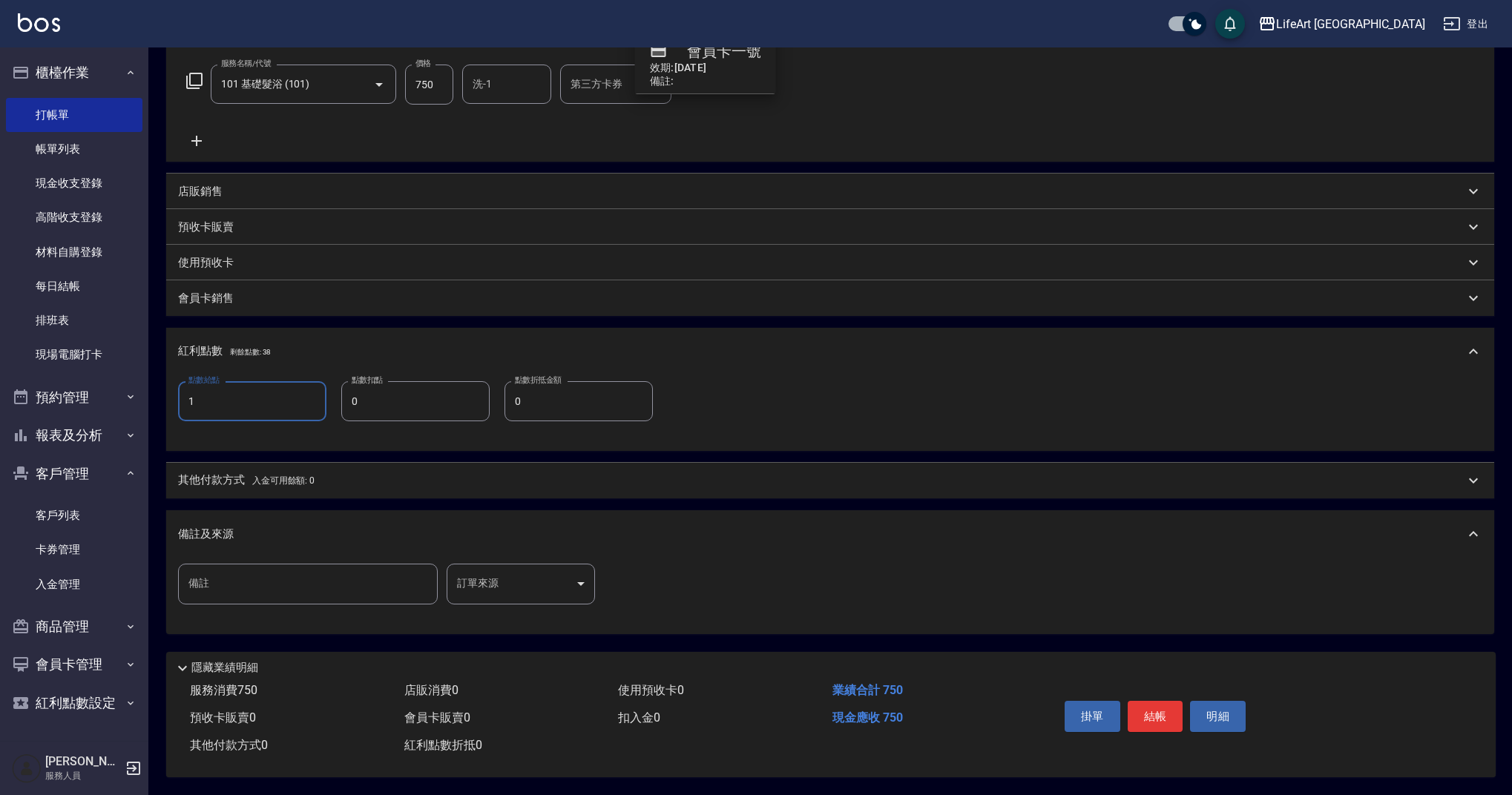
type input "1"
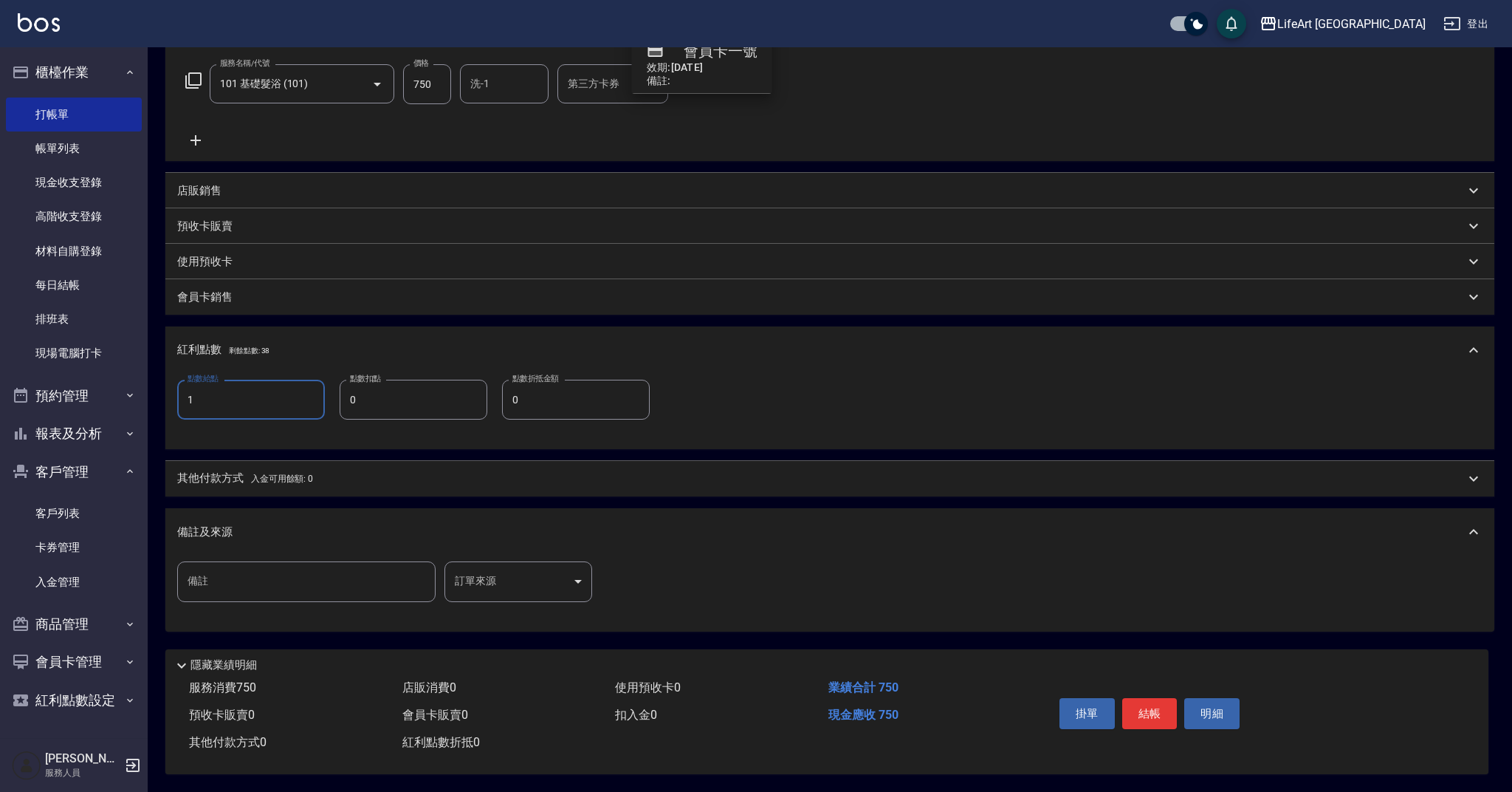
click at [535, 573] on body "LifeArt 蘆洲 登出 櫃檯作業 打帳單 帳單列表 現金收支登錄 高階收支登錄 材料自購登錄 每日結帳 排班表 現場電腦打卡 預約管理 預約管理 單日預約…" at bounding box center [756, 278] width 1512 height 1028
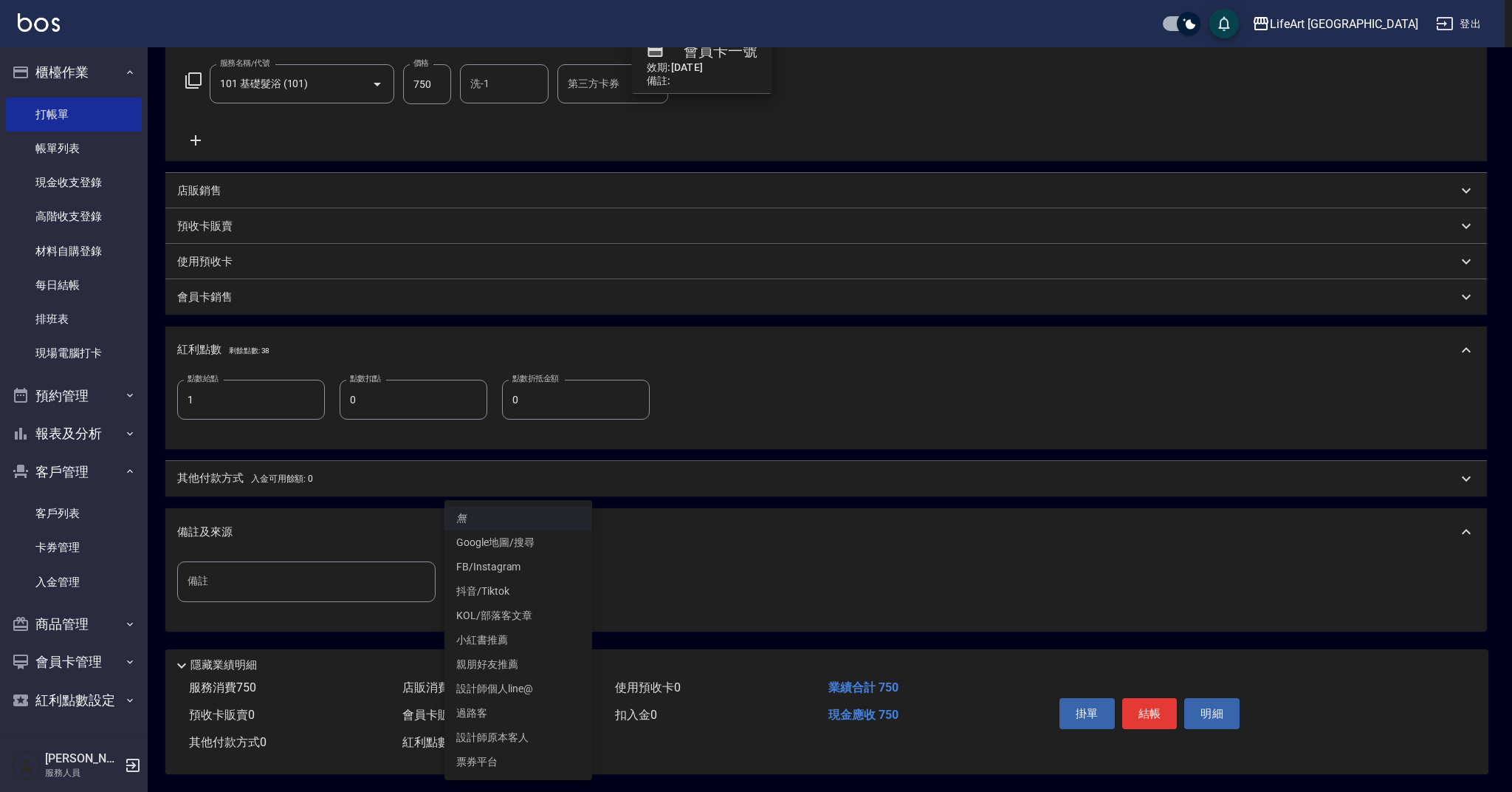
click at [476, 512] on li "無" at bounding box center [518, 518] width 148 height 25
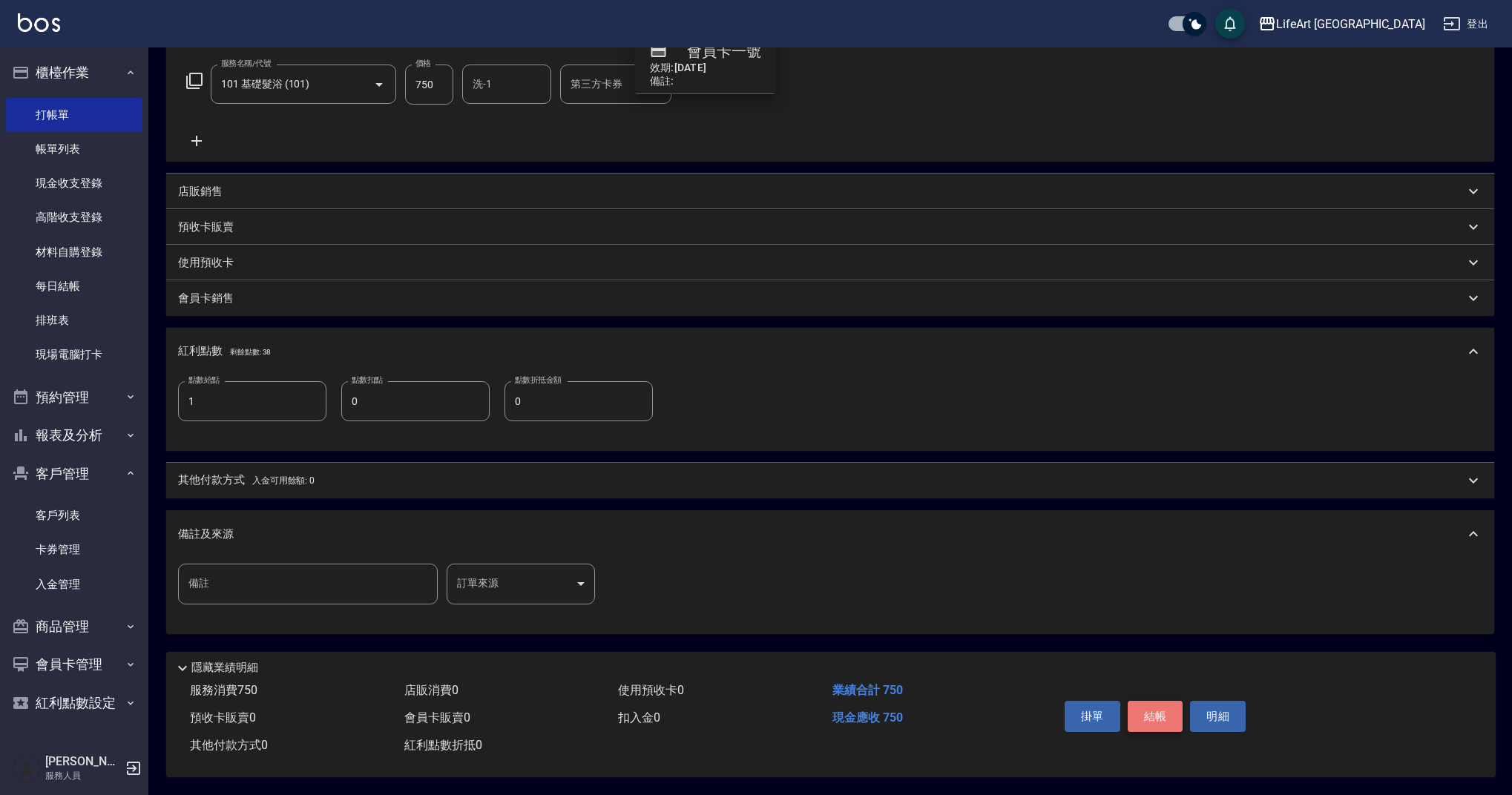
click at [1154, 710] on button "結帳" at bounding box center [1156, 716] width 56 height 32
